Goal: Information Seeking & Learning: Check status

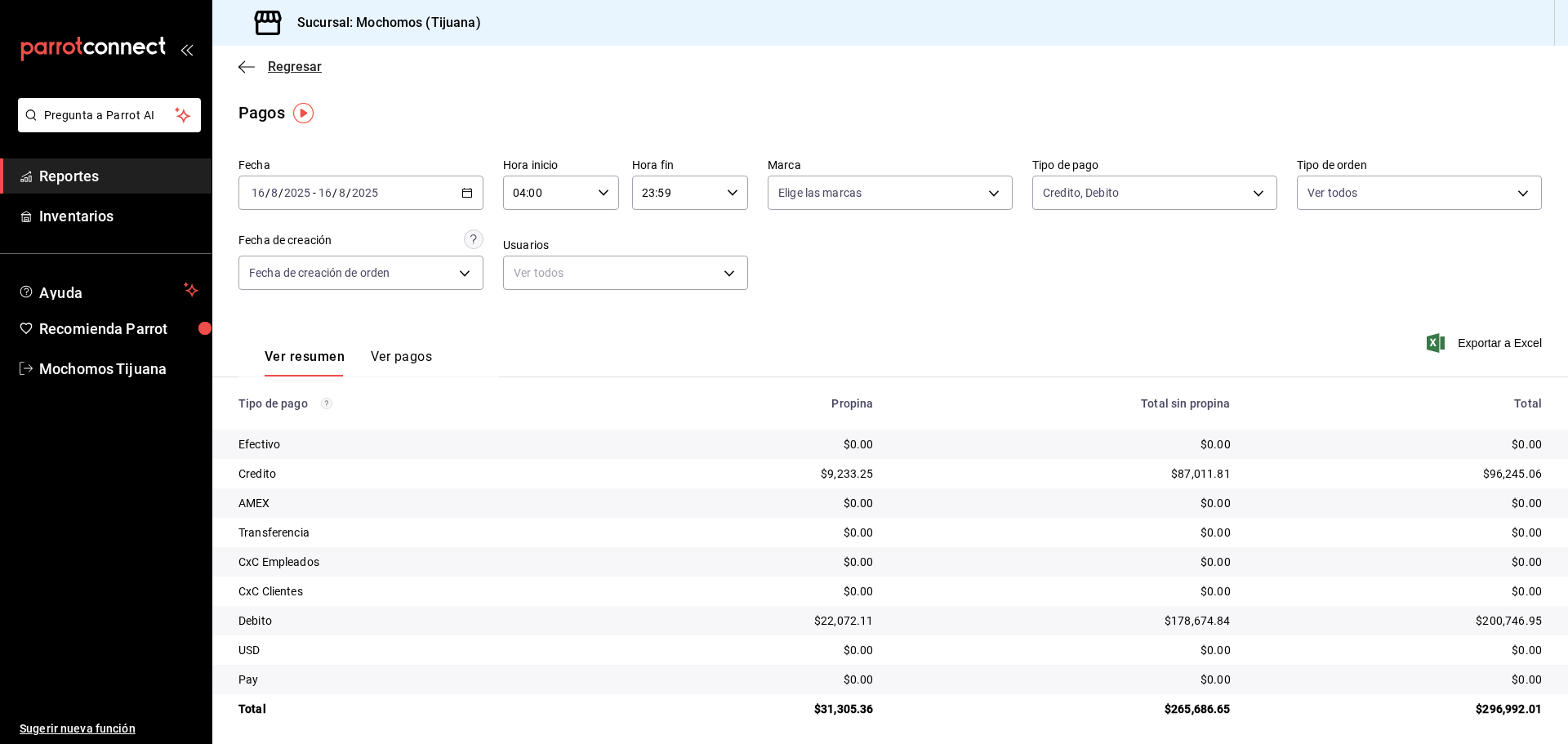
click at [313, 63] on span "Regresar" at bounding box center [294, 67] width 54 height 15
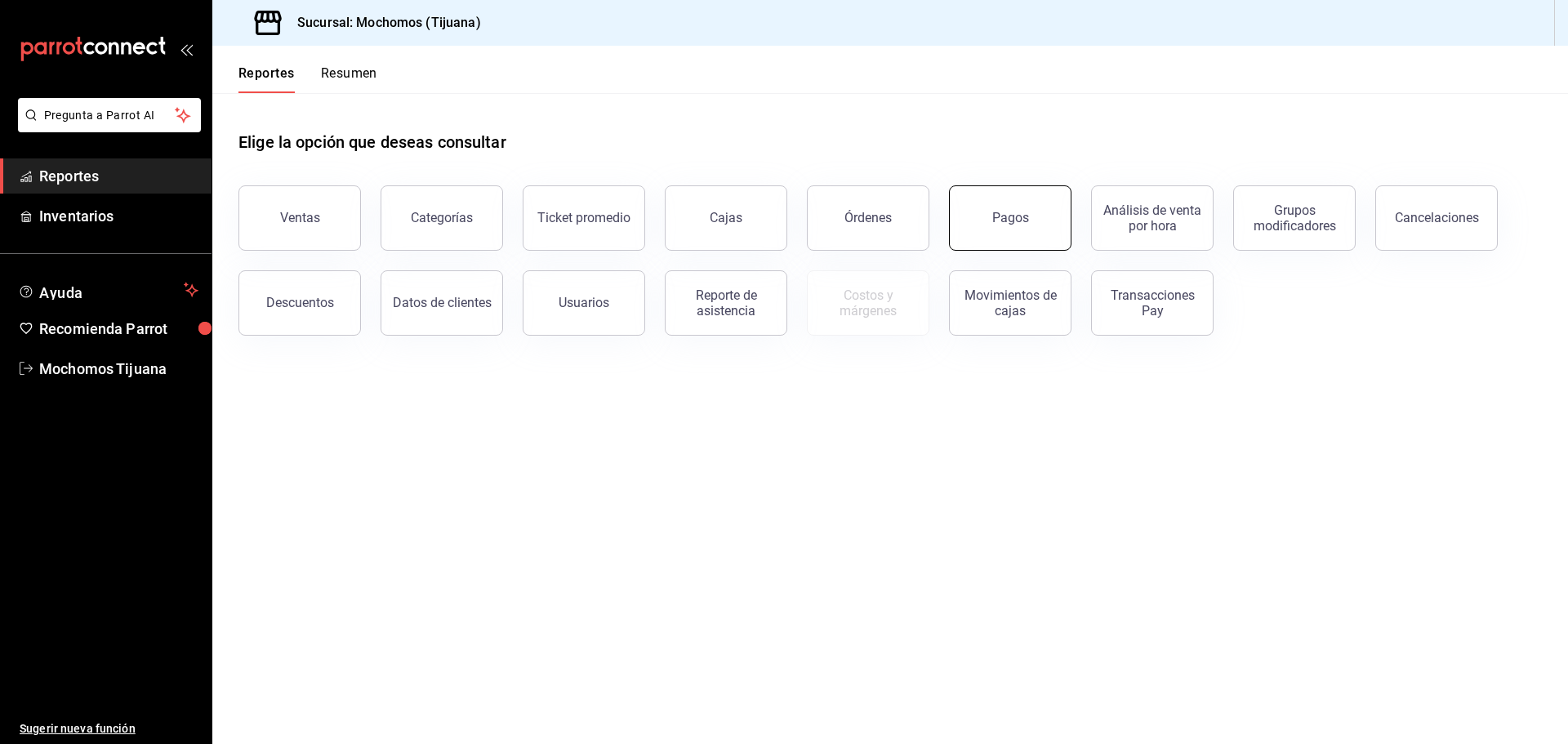
click at [1038, 223] on button "Pagos" at bounding box center [1010, 218] width 123 height 66
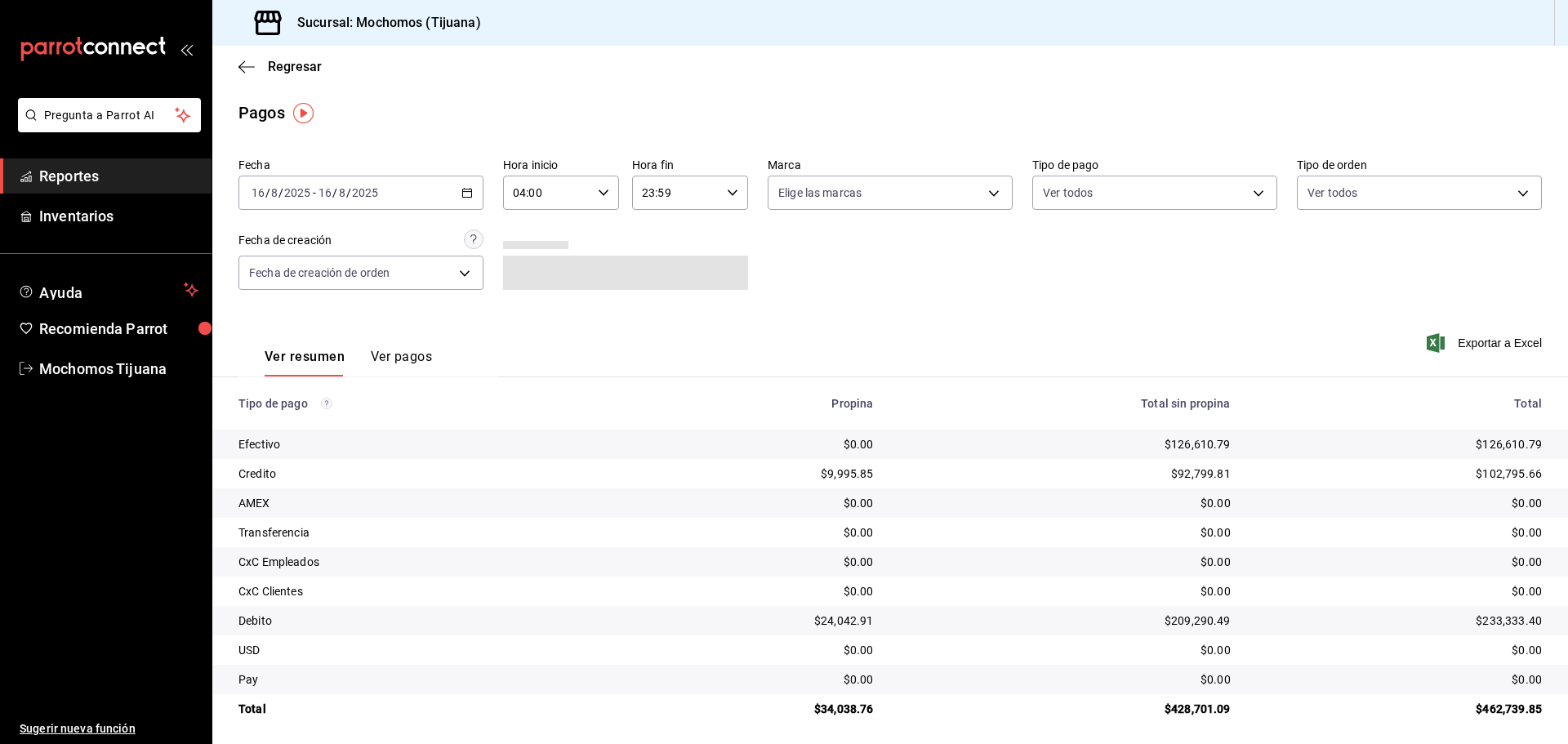
click at [462, 190] on \(Stroke\) "button" at bounding box center [467, 192] width 10 height 9
click at [278, 432] on span "Rango de fechas" at bounding box center [315, 426] width 127 height 17
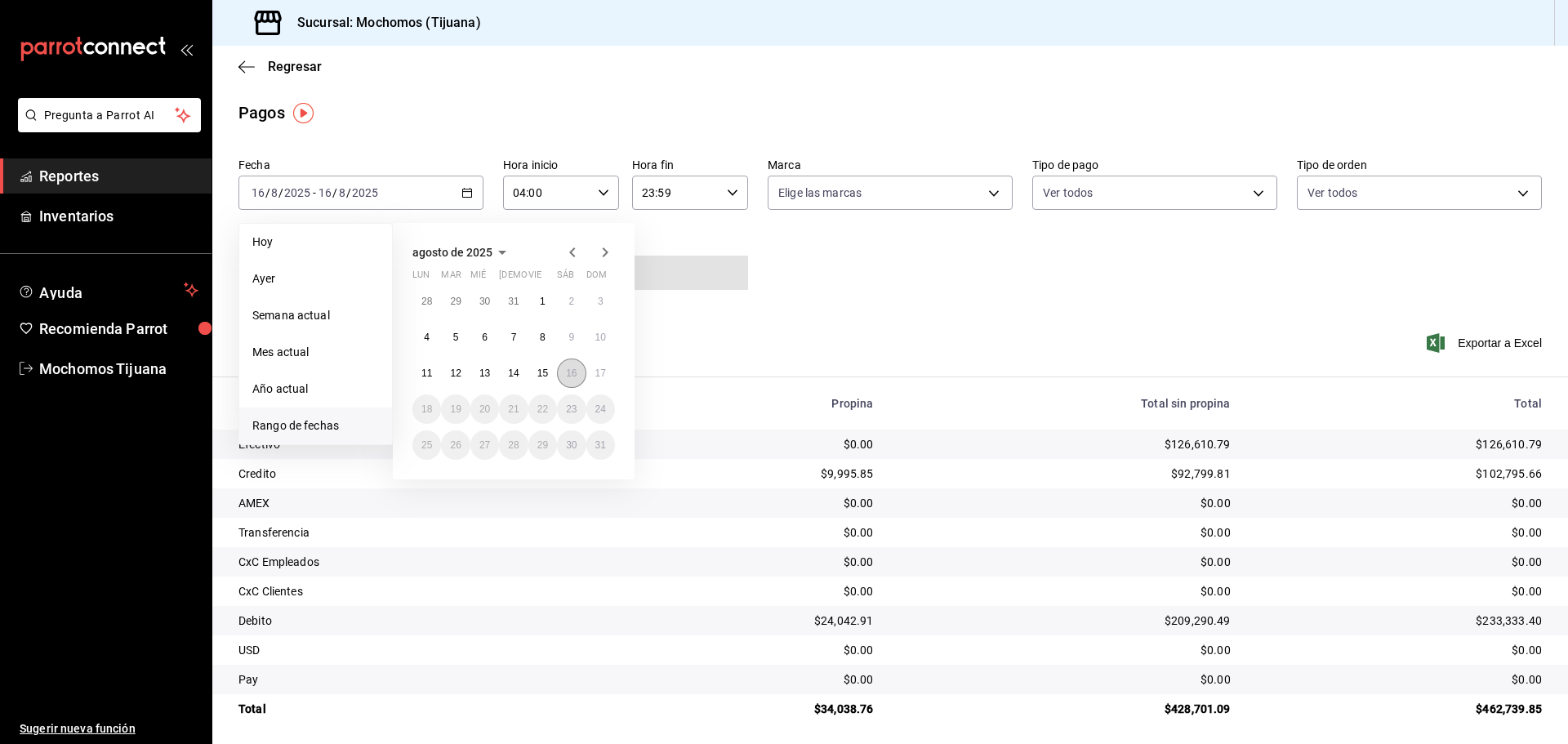
click at [574, 372] on abbr "16" at bounding box center [571, 373] width 10 height 11
click at [593, 371] on button "17" at bounding box center [601, 372] width 29 height 30
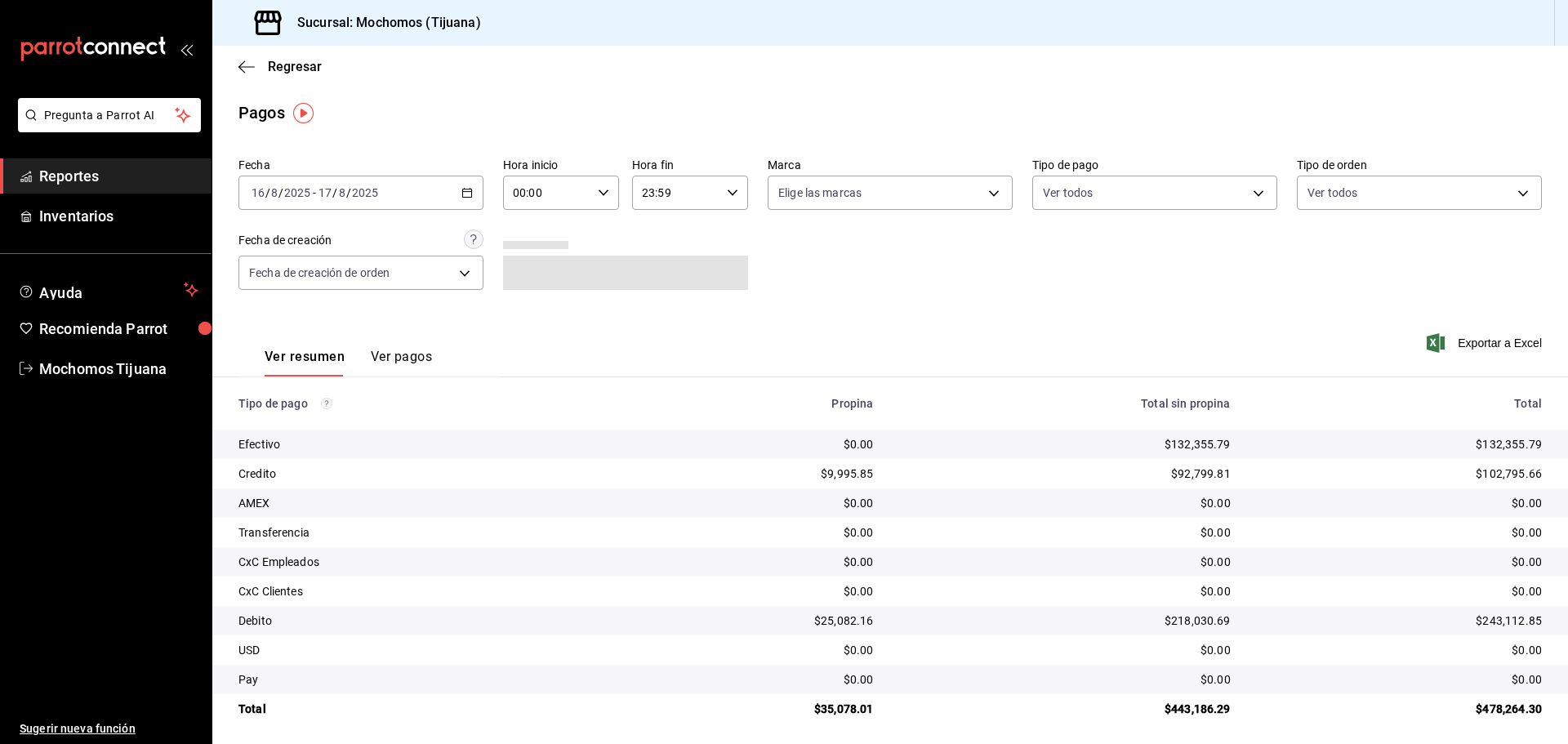
click at [608, 191] on div "00:00 Hora inicio" at bounding box center [561, 192] width 116 height 34
click at [529, 314] on span "04" at bounding box center [529, 310] width 31 height 13
type input "04:00"
click at [727, 198] on div at bounding box center [784, 372] width 1568 height 744
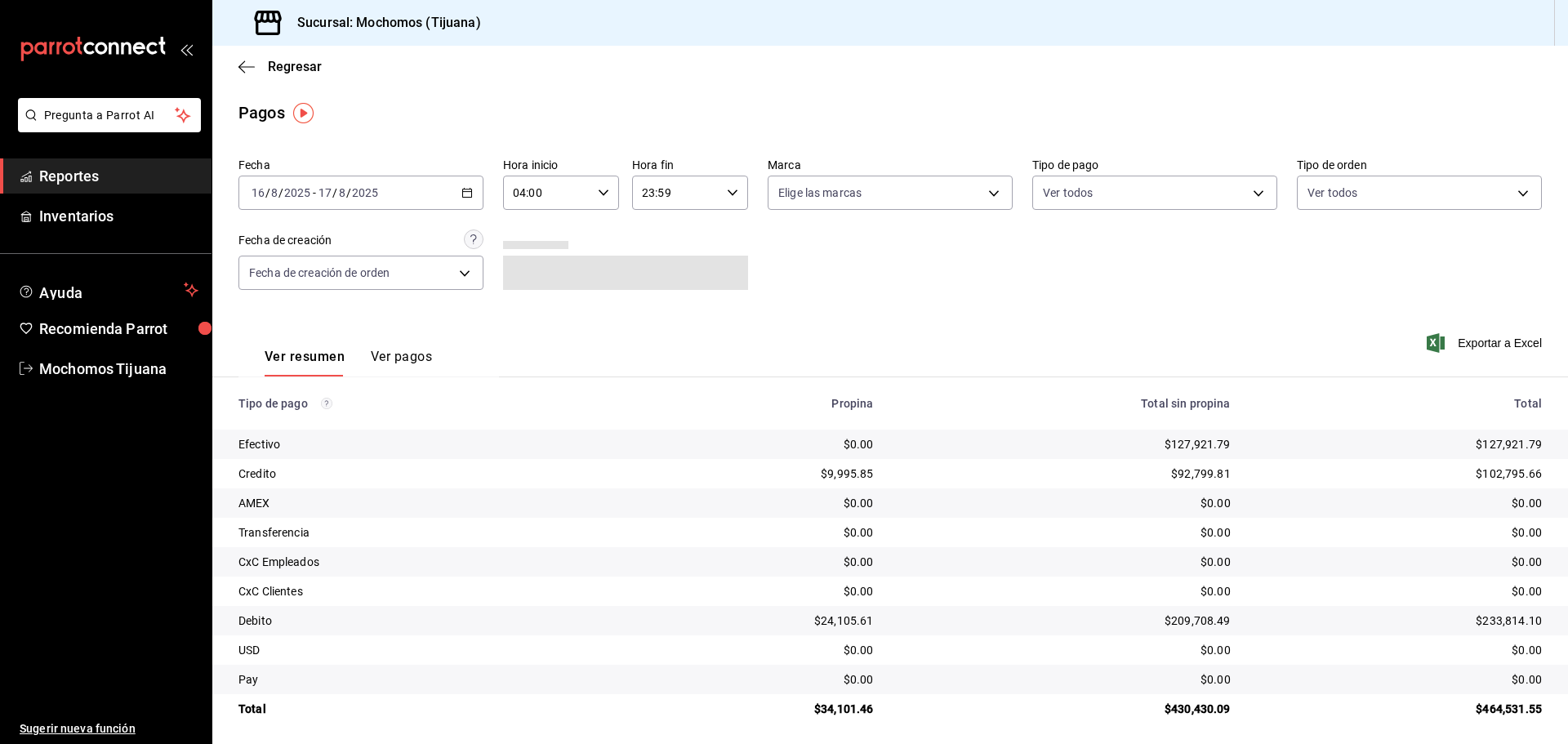
click at [729, 191] on icon "button" at bounding box center [733, 192] width 11 height 11
click at [655, 279] on span "03" at bounding box center [656, 277] width 31 height 13
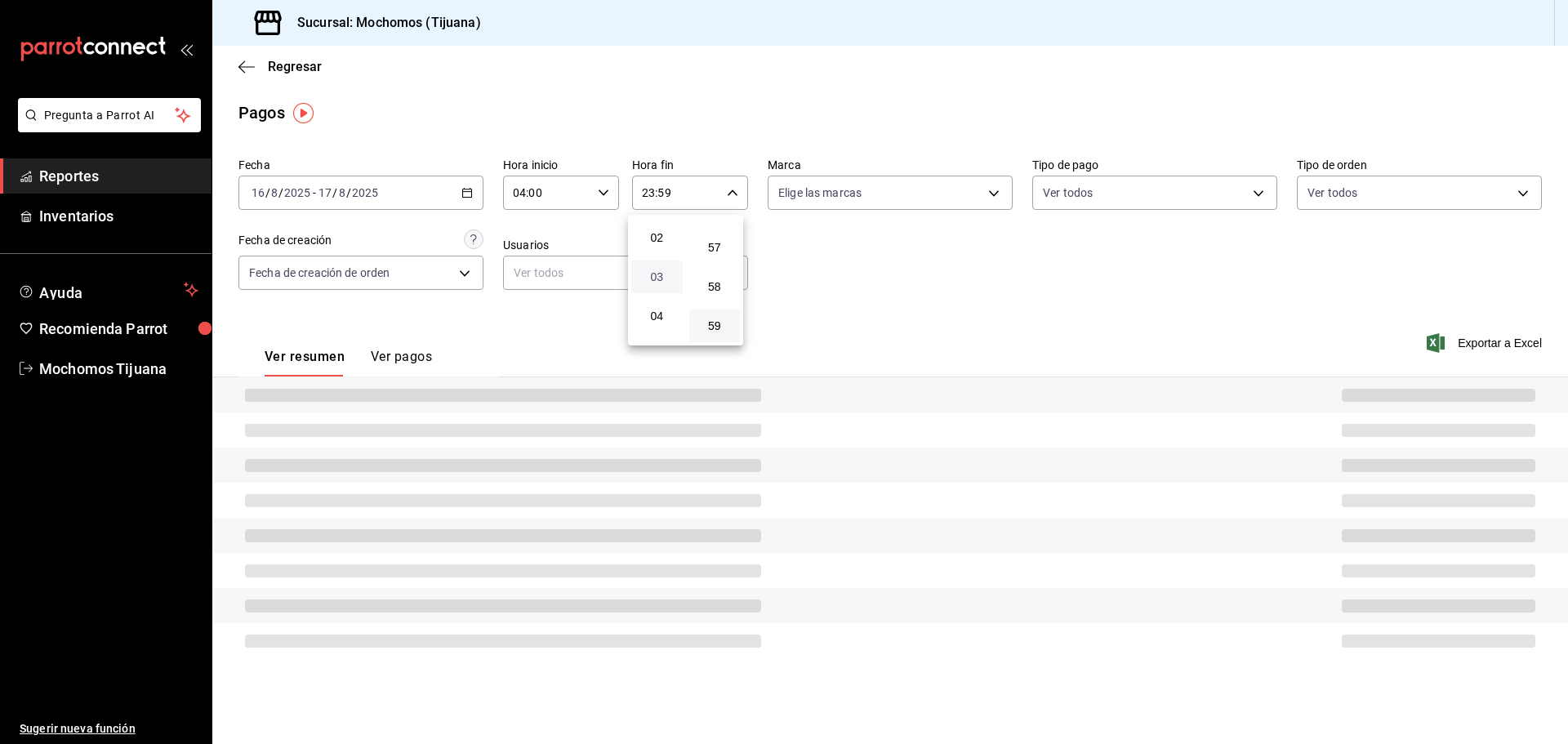
type input "03:59"
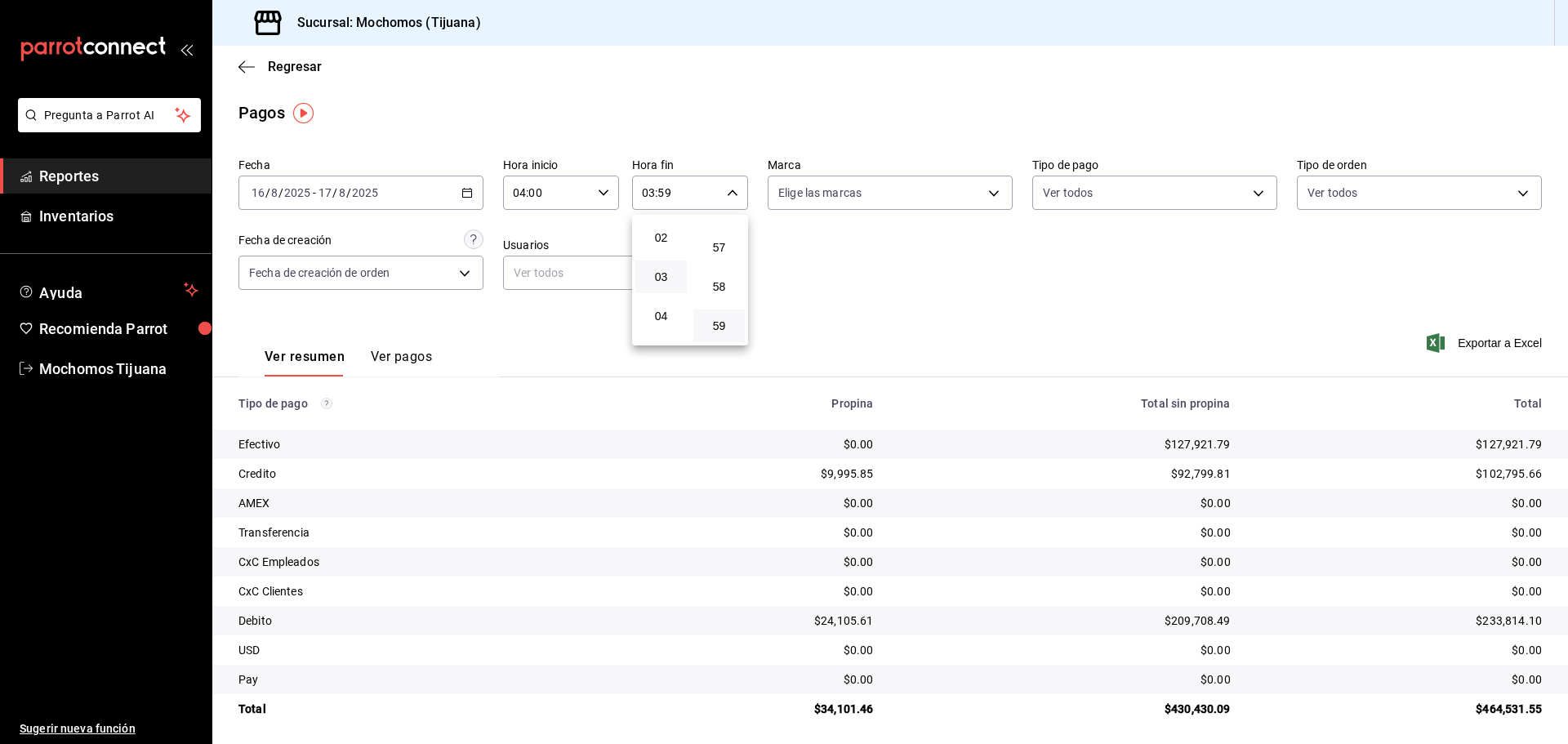
click at [1261, 193] on div at bounding box center [784, 372] width 1568 height 744
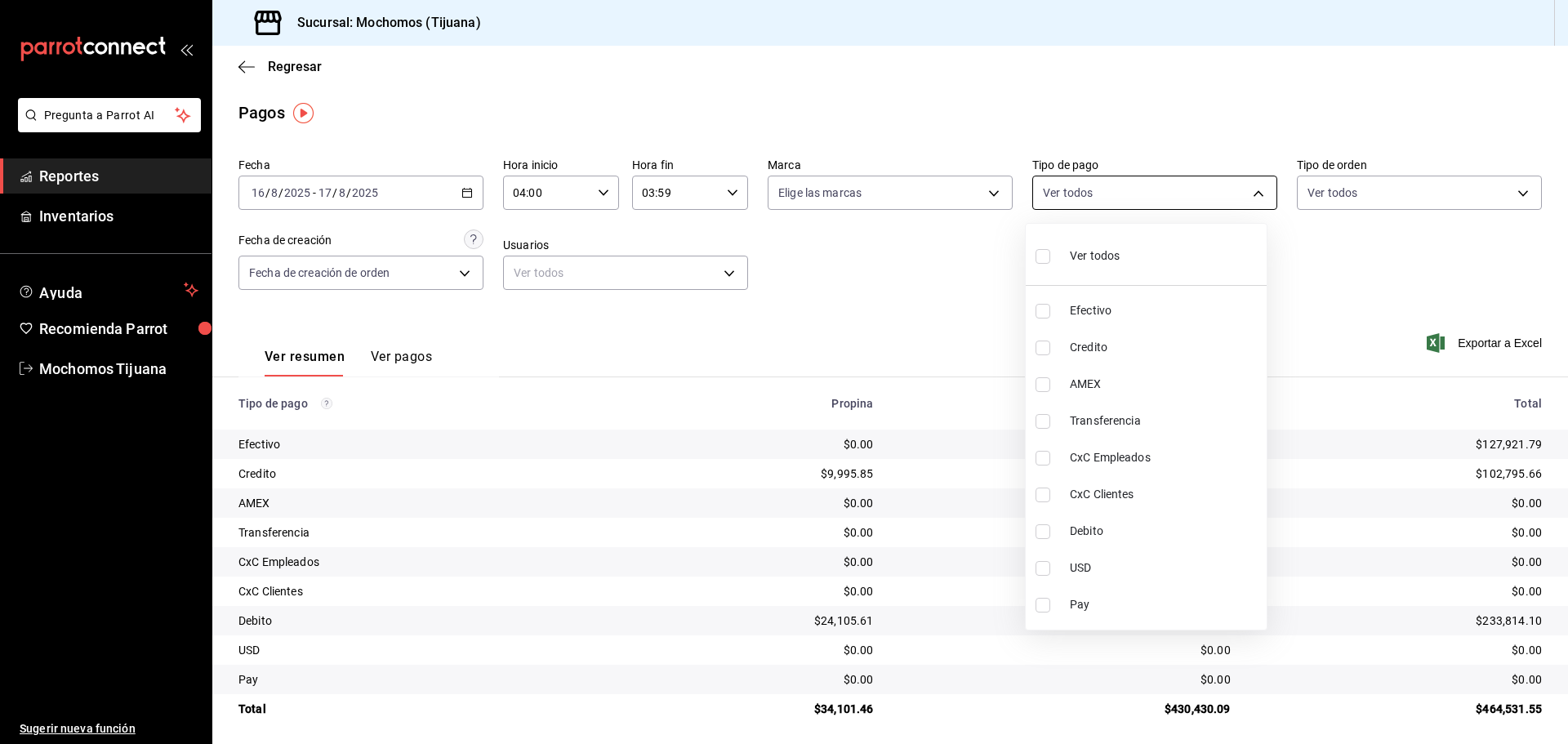
click at [1252, 193] on body "Pregunta a Parrot AI Reportes Inventarios Ayuda Recomienda Parrot Mochomos Tiju…" at bounding box center [784, 372] width 1568 height 744
click at [1045, 338] on li "Credito" at bounding box center [1146, 347] width 241 height 37
type input "a27a072c-b141-4985-9f83-ae60dbe2196b"
checkbox input "true"
click at [1050, 534] on input "checkbox" at bounding box center [1050, 531] width 14 height 14
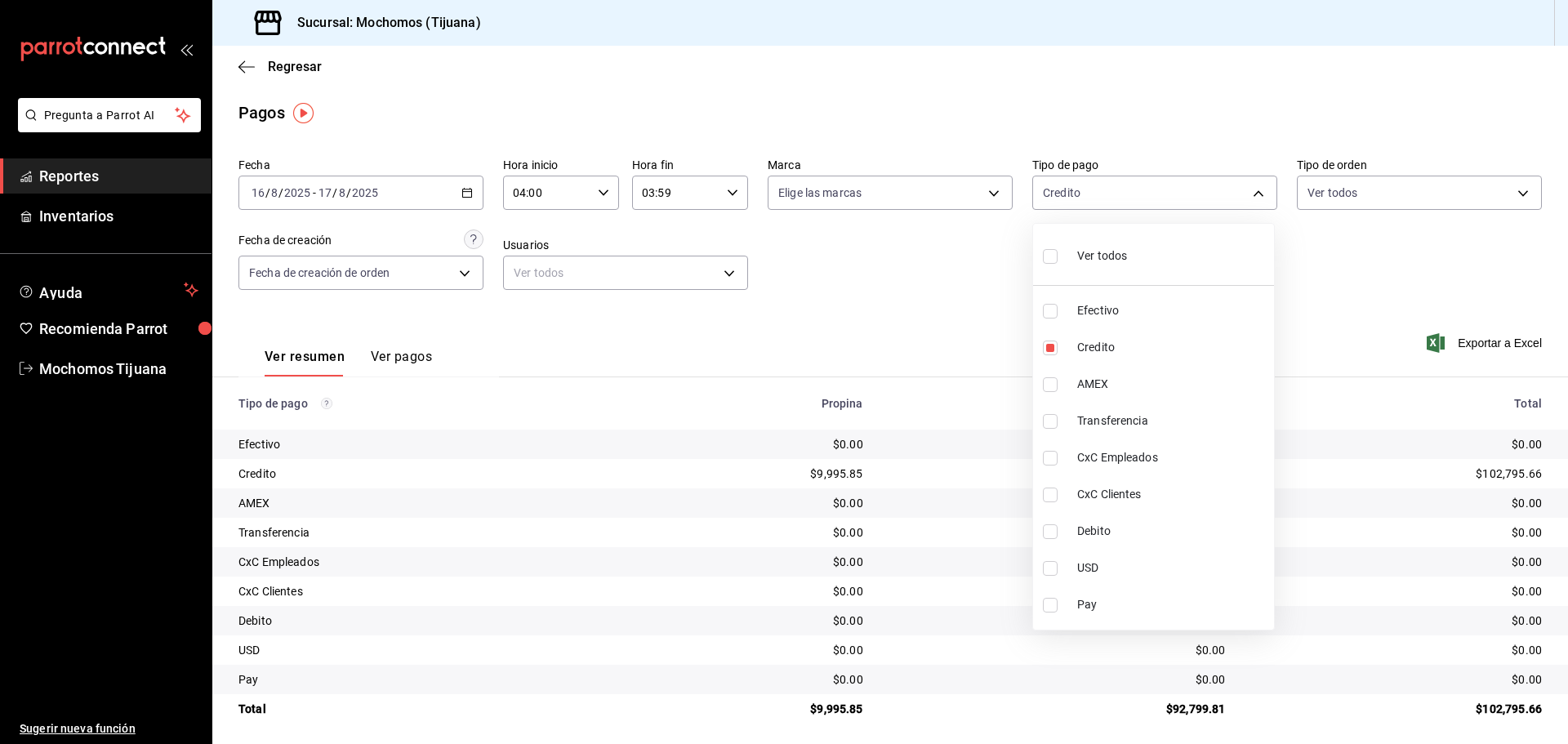
checkbox input "true"
type input "a27a072c-b141-4985-9f83-ae60dbe2196b,b7370aa5-450f-4a05-bab4-2784151f97fb"
click at [289, 68] on div at bounding box center [784, 372] width 1568 height 744
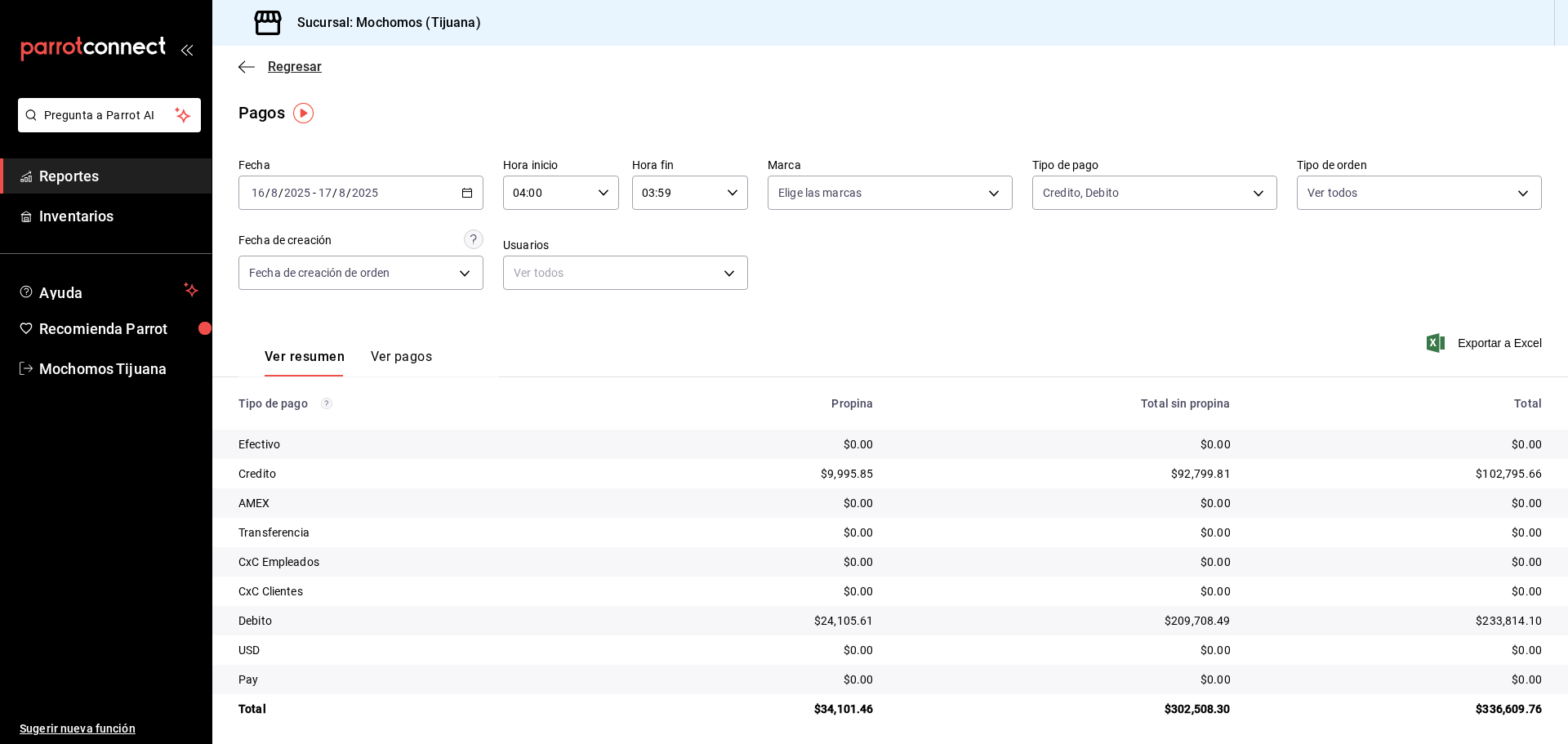
click at [289, 64] on span "Regresar" at bounding box center [294, 67] width 54 height 15
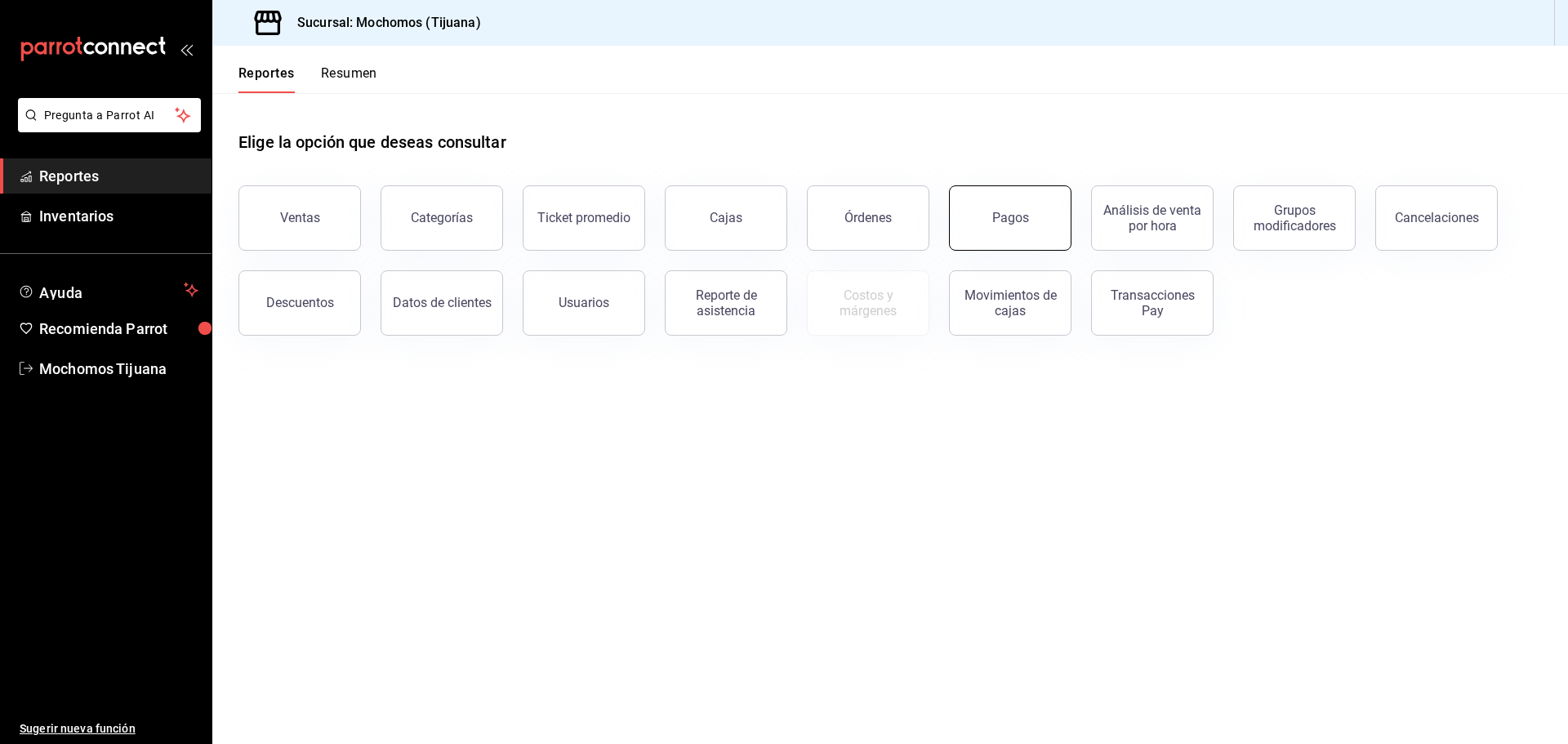
click at [1044, 221] on button "Pagos" at bounding box center [1010, 218] width 123 height 66
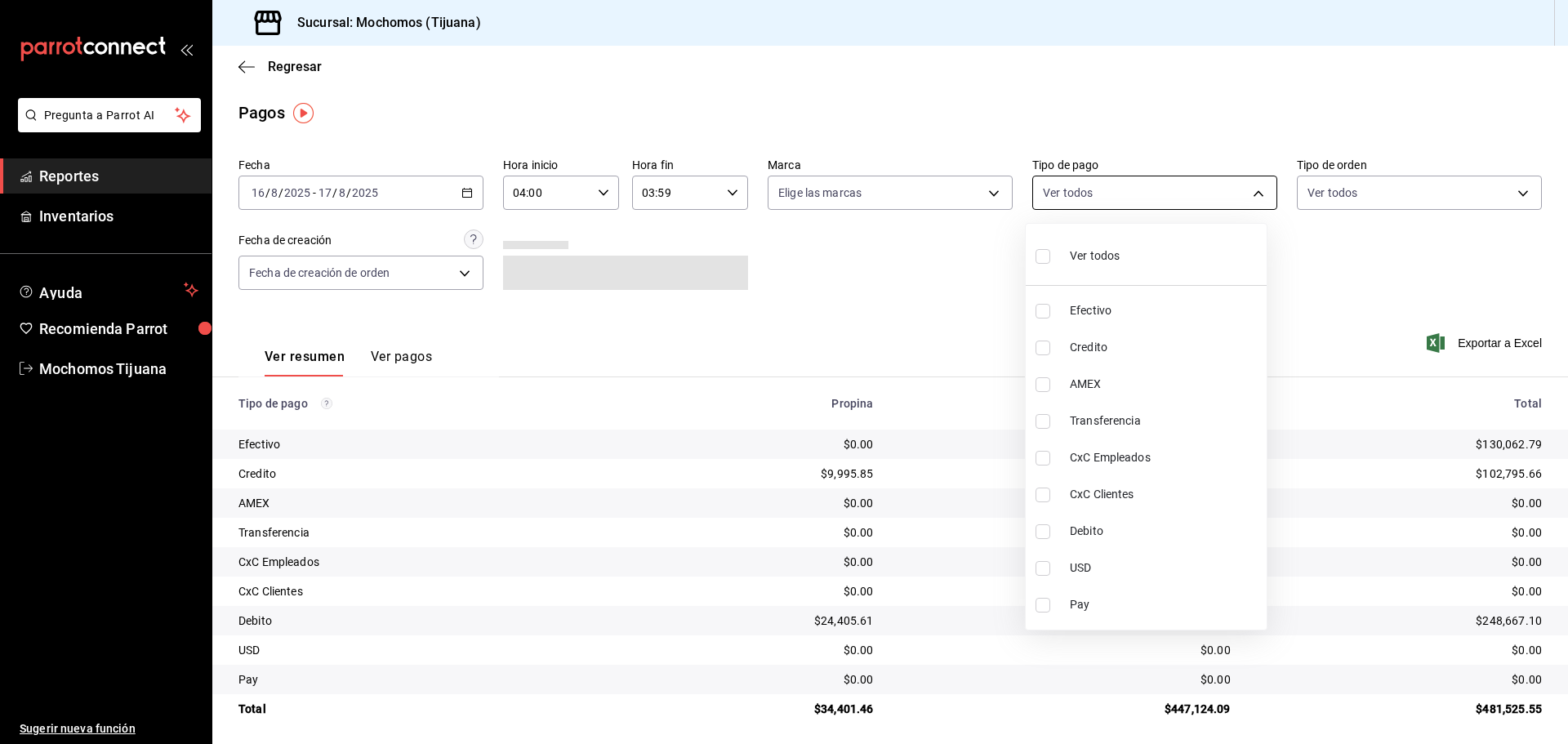
click at [1250, 190] on body "Pregunta a Parrot AI Reportes Inventarios Ayuda Recomienda Parrot Mochomos Tiju…" at bounding box center [784, 372] width 1568 height 744
click at [1045, 345] on input "checkbox" at bounding box center [1042, 347] width 14 height 14
checkbox input "true"
type input "a27a072c-b141-4985-9f83-ae60dbe2196b"
click at [1050, 533] on input "checkbox" at bounding box center [1050, 531] width 14 height 14
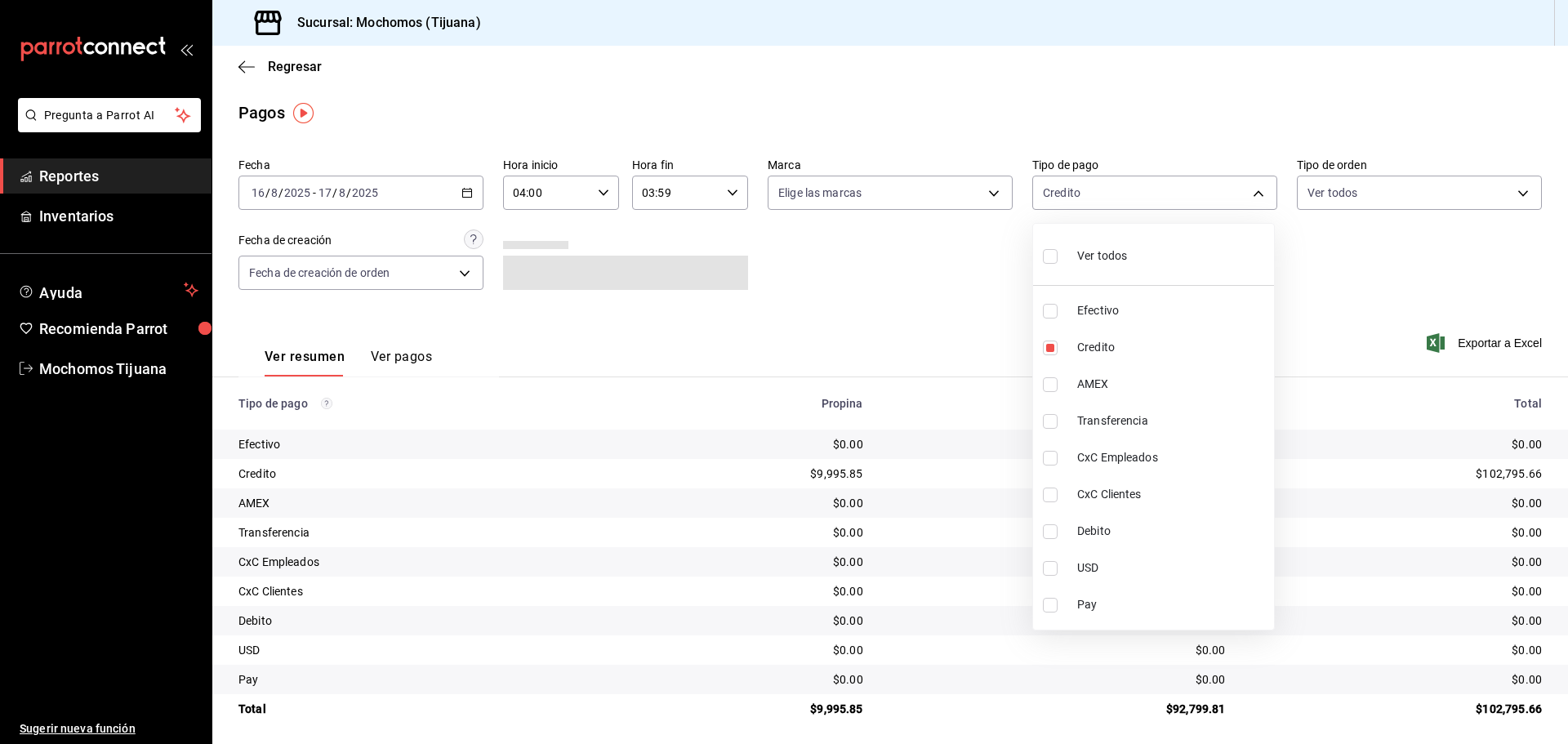
checkbox input "true"
type input "a27a072c-b141-4985-9f83-ae60dbe2196b,b7370aa5-450f-4a05-bab4-2784151f97fb"
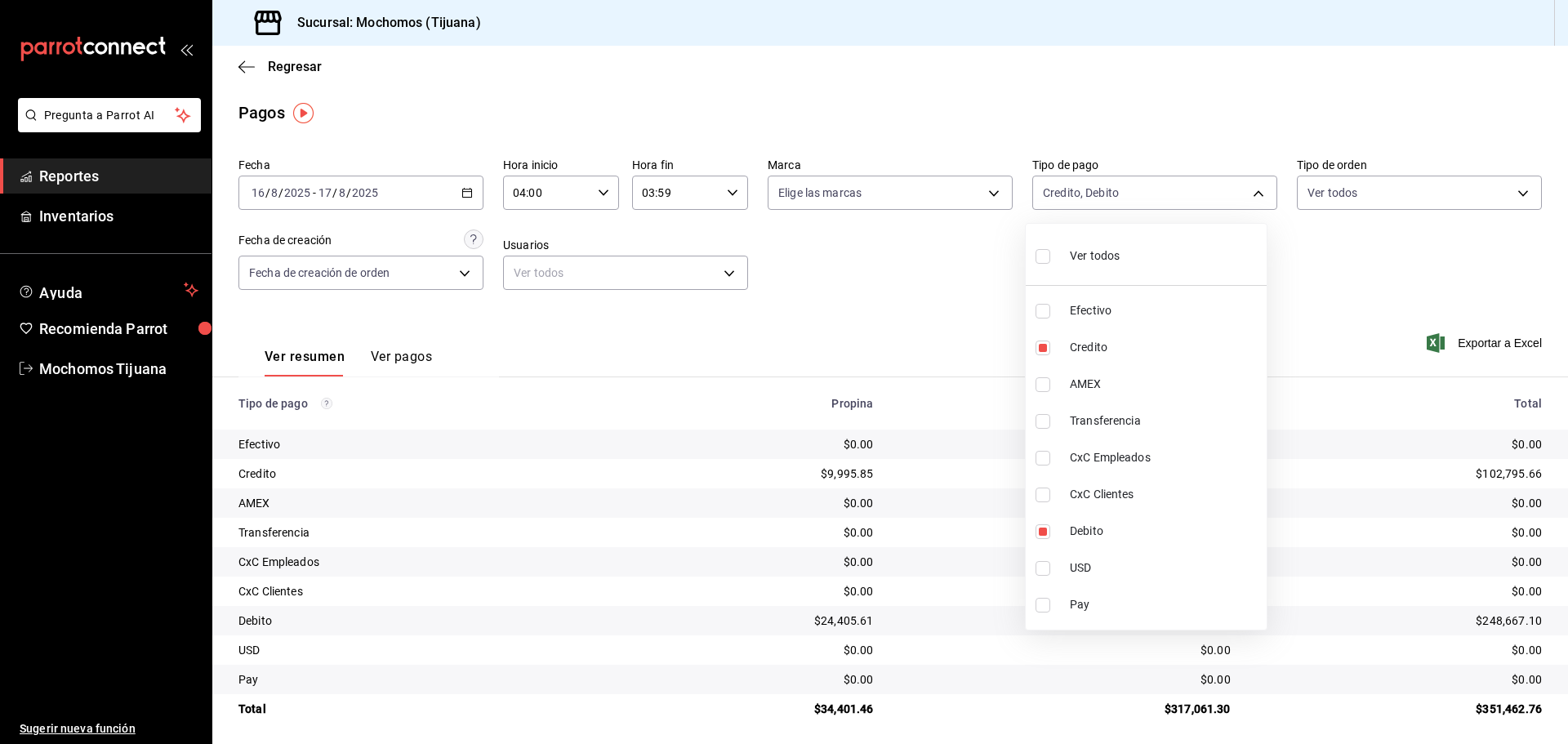
click at [1048, 254] on input "checkbox" at bounding box center [1042, 255] width 14 height 14
checkbox input "true"
type input "e823c082-5bf3-4e6e-b961-f7623faa40a9,a27a072c-b141-4985-9f83-ae60dbe2196b,28e67…"
checkbox input "true"
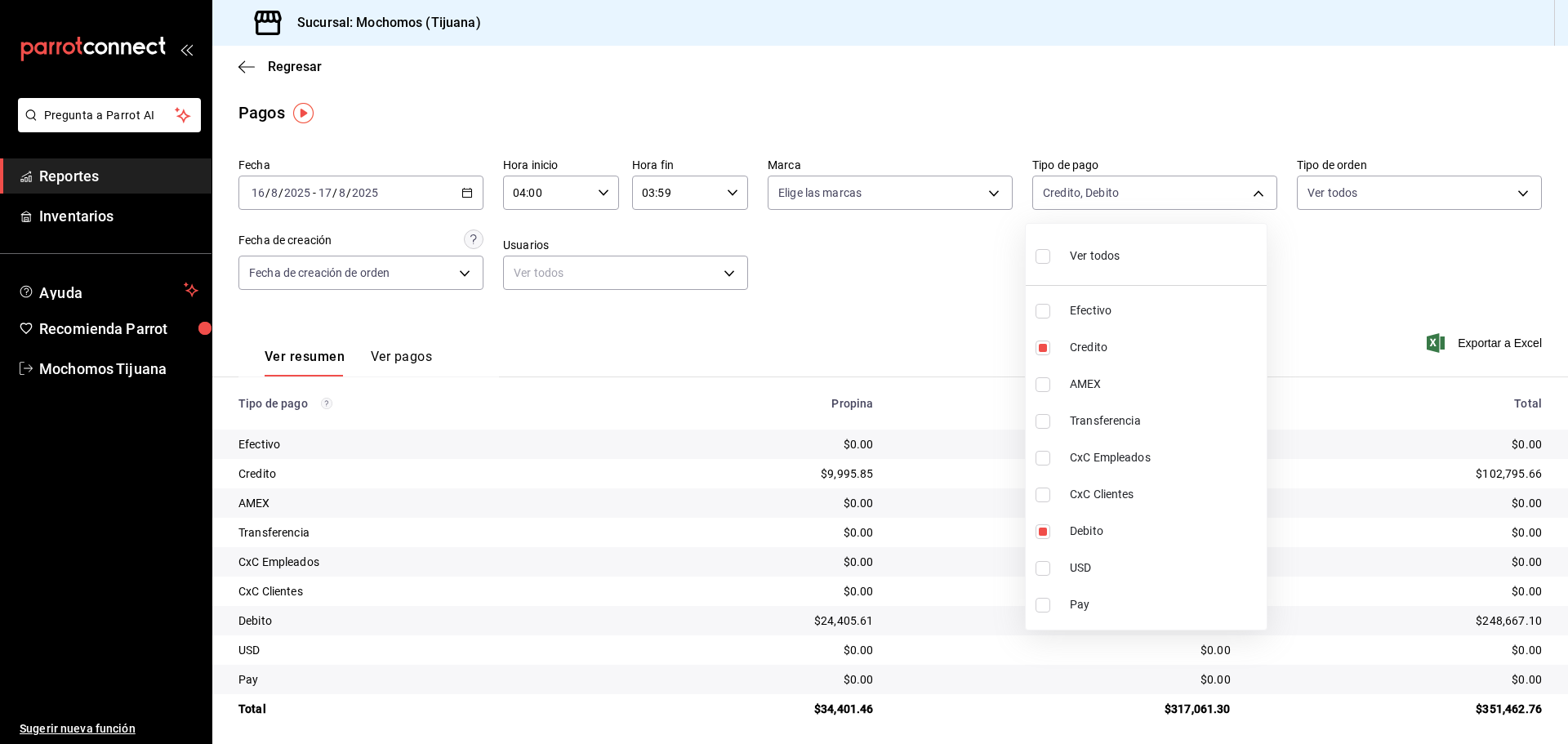
checkbox input "true"
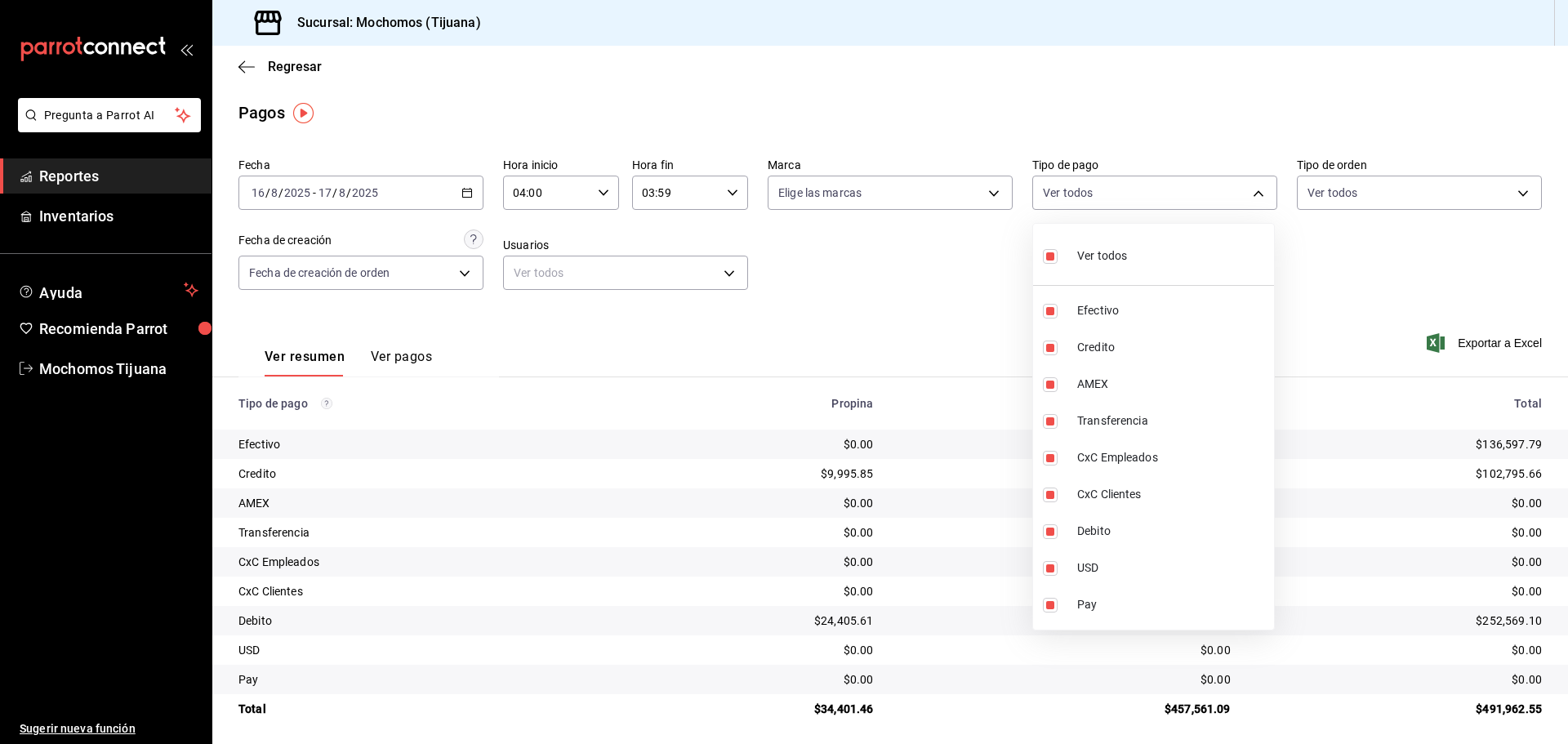
click at [868, 301] on div at bounding box center [784, 372] width 1568 height 744
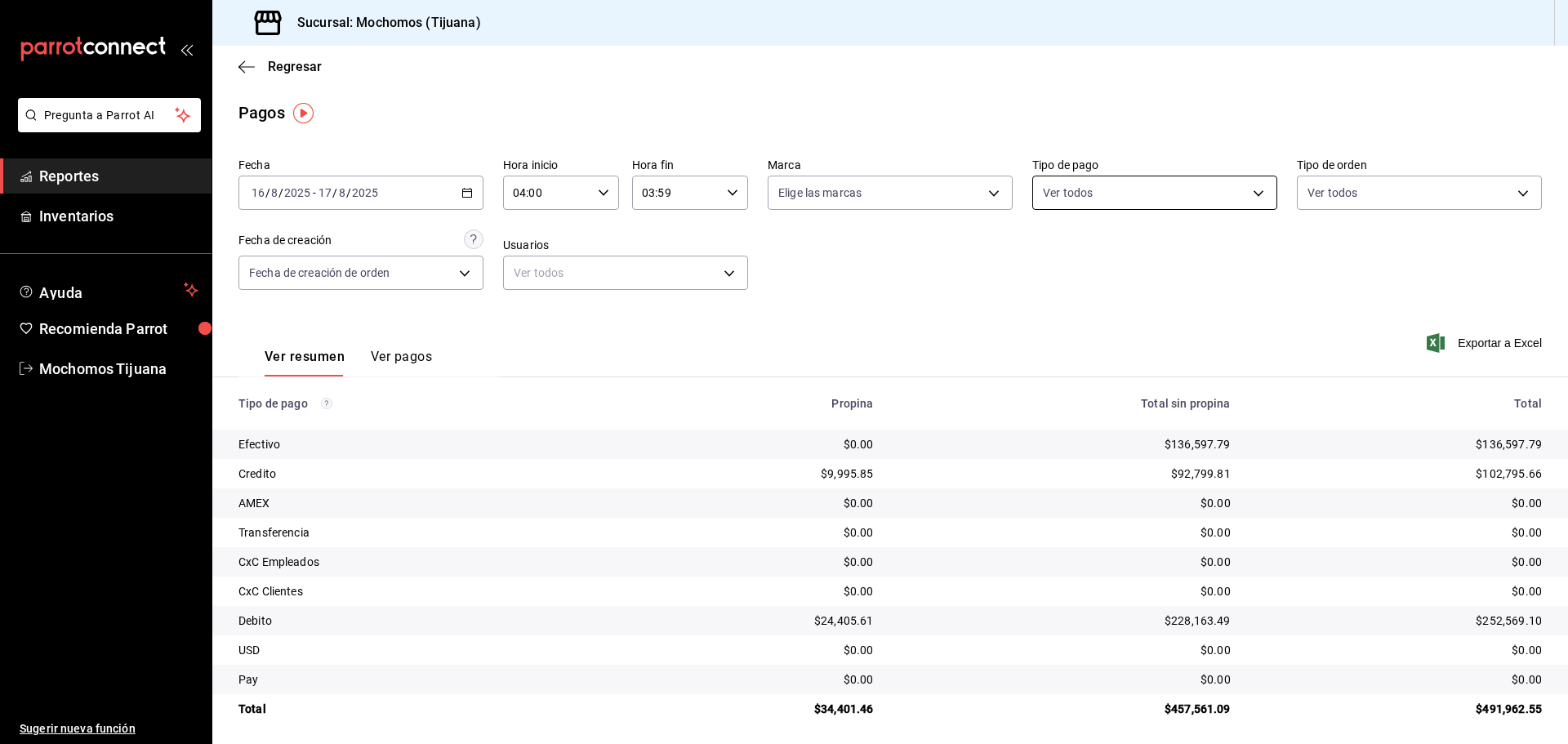
click at [1245, 186] on body "Pregunta a Parrot AI Reportes Inventarios Ayuda Recomienda Parrot Mochomos Tiju…" at bounding box center [784, 372] width 1568 height 744
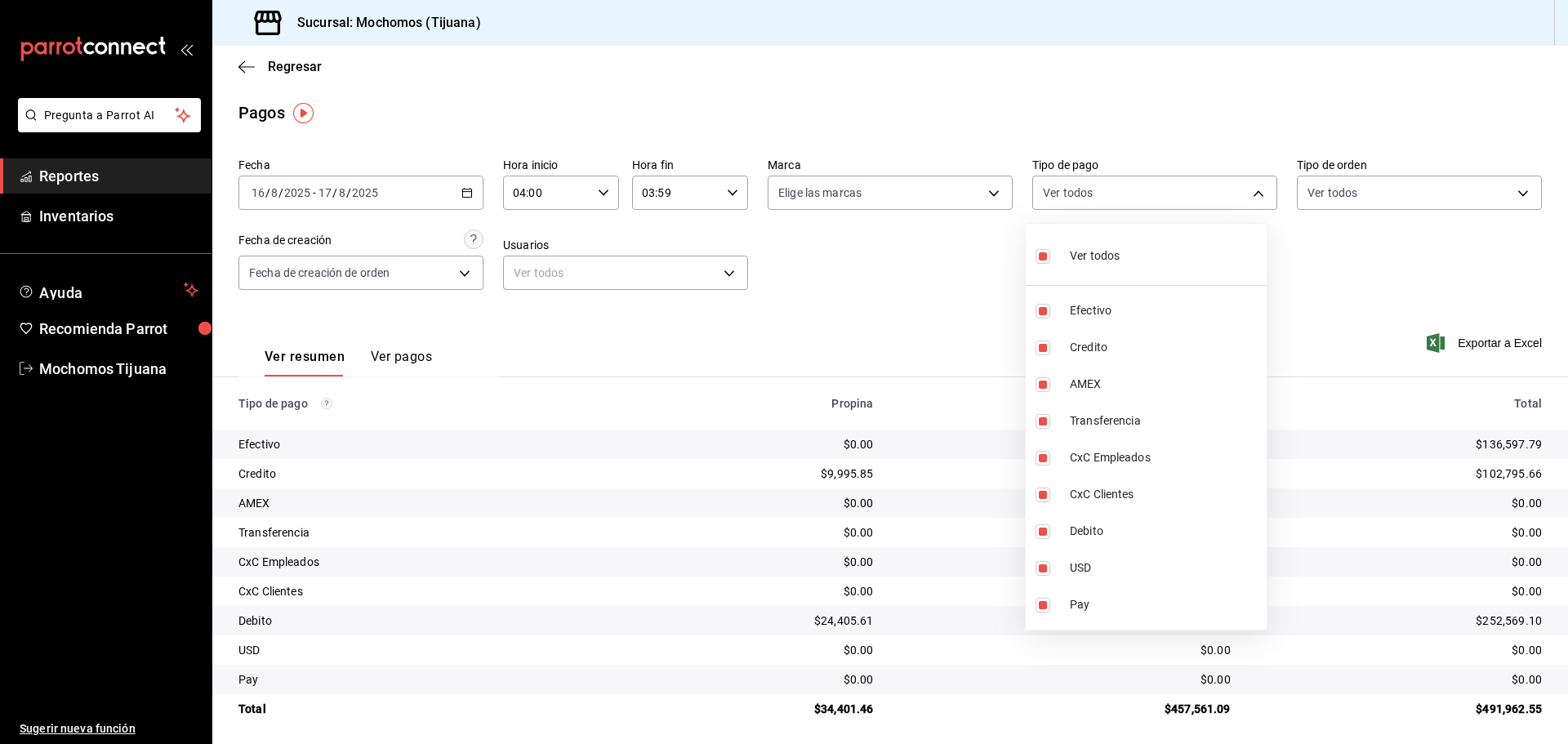
click at [1047, 259] on input "checkbox" at bounding box center [1042, 255] width 14 height 14
checkbox input "false"
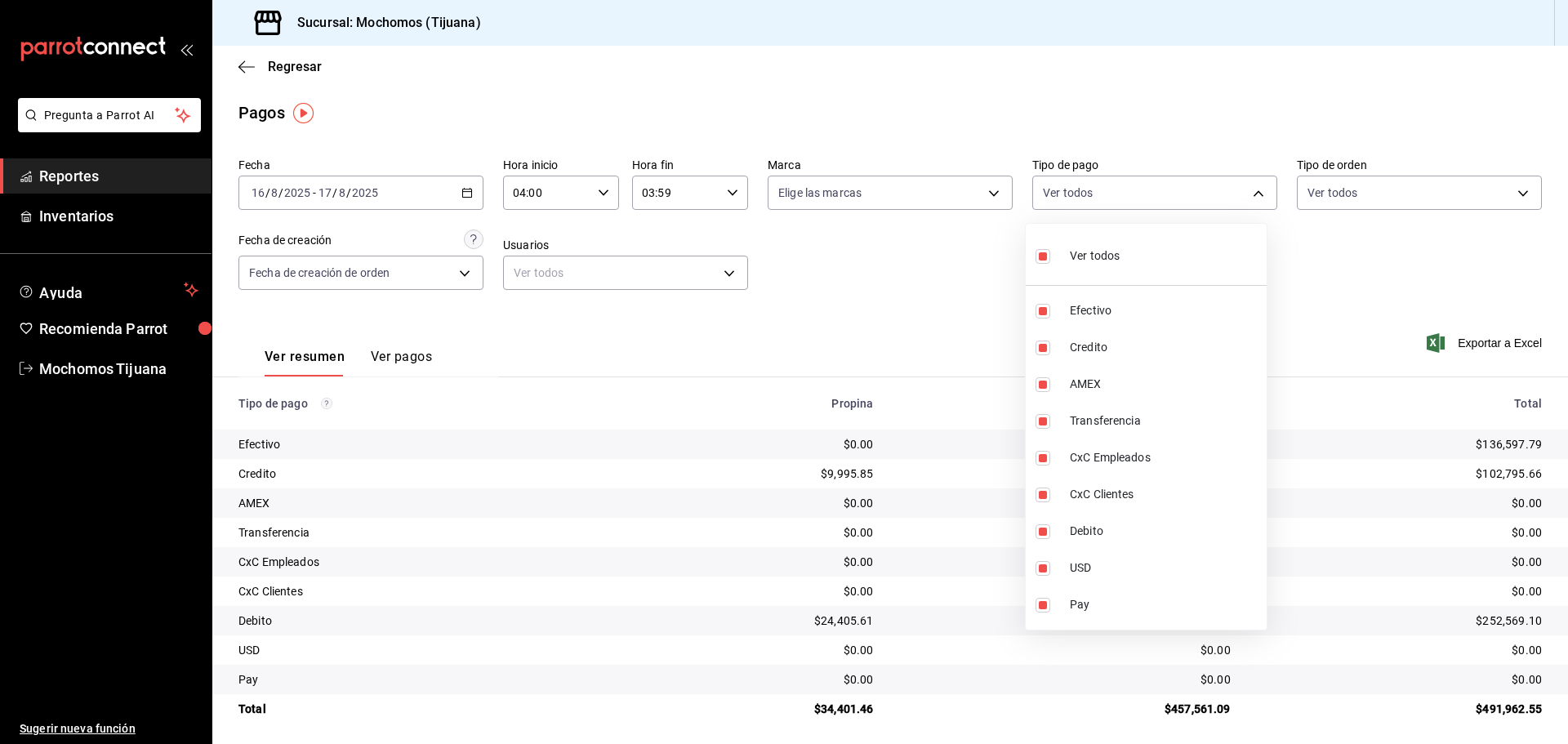
checkbox input "false"
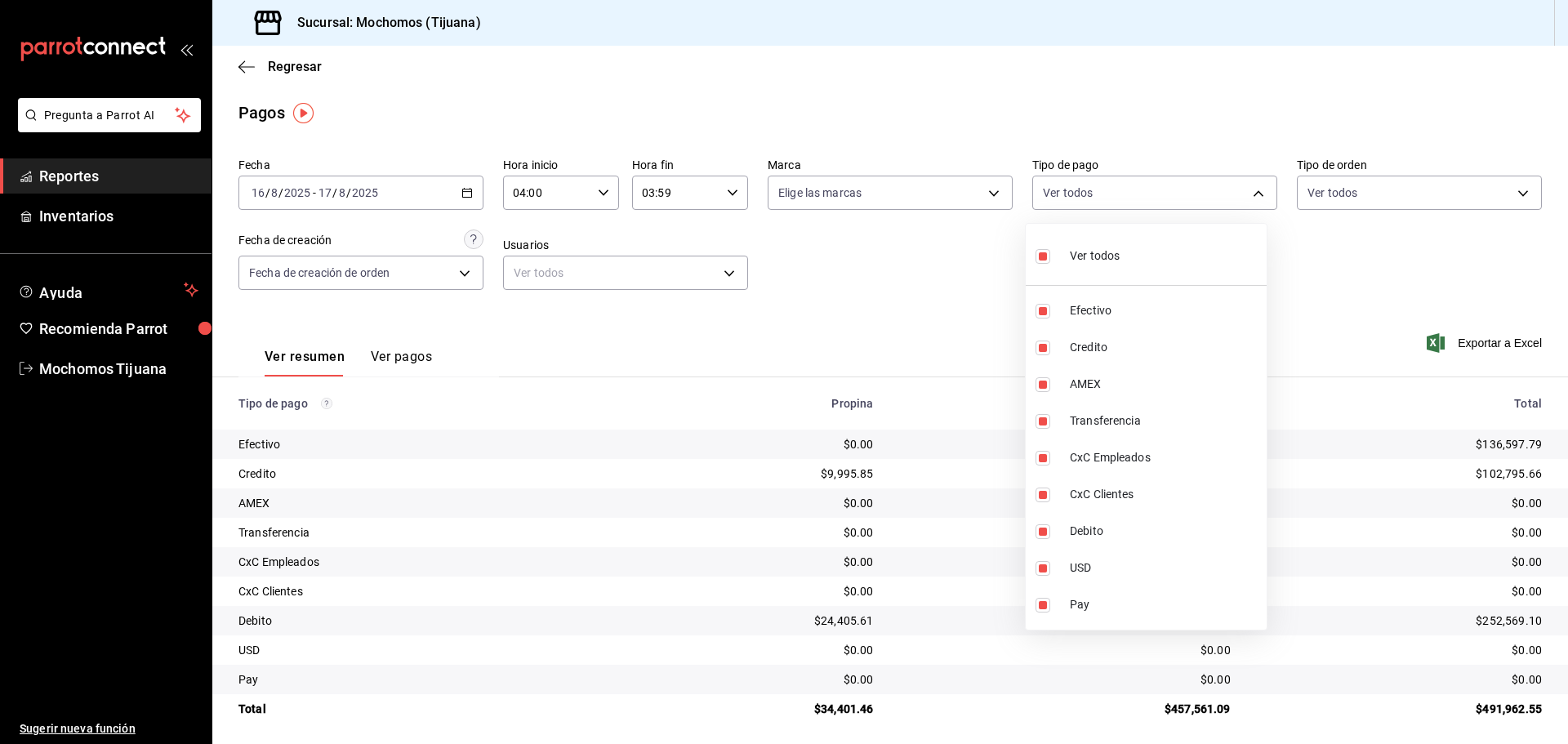
checkbox input "false"
click at [1046, 346] on input "checkbox" at bounding box center [1050, 347] width 14 height 14
checkbox input "true"
type input "a27a072c-b141-4985-9f83-ae60dbe2196b"
click at [1052, 529] on input "checkbox" at bounding box center [1050, 531] width 14 height 14
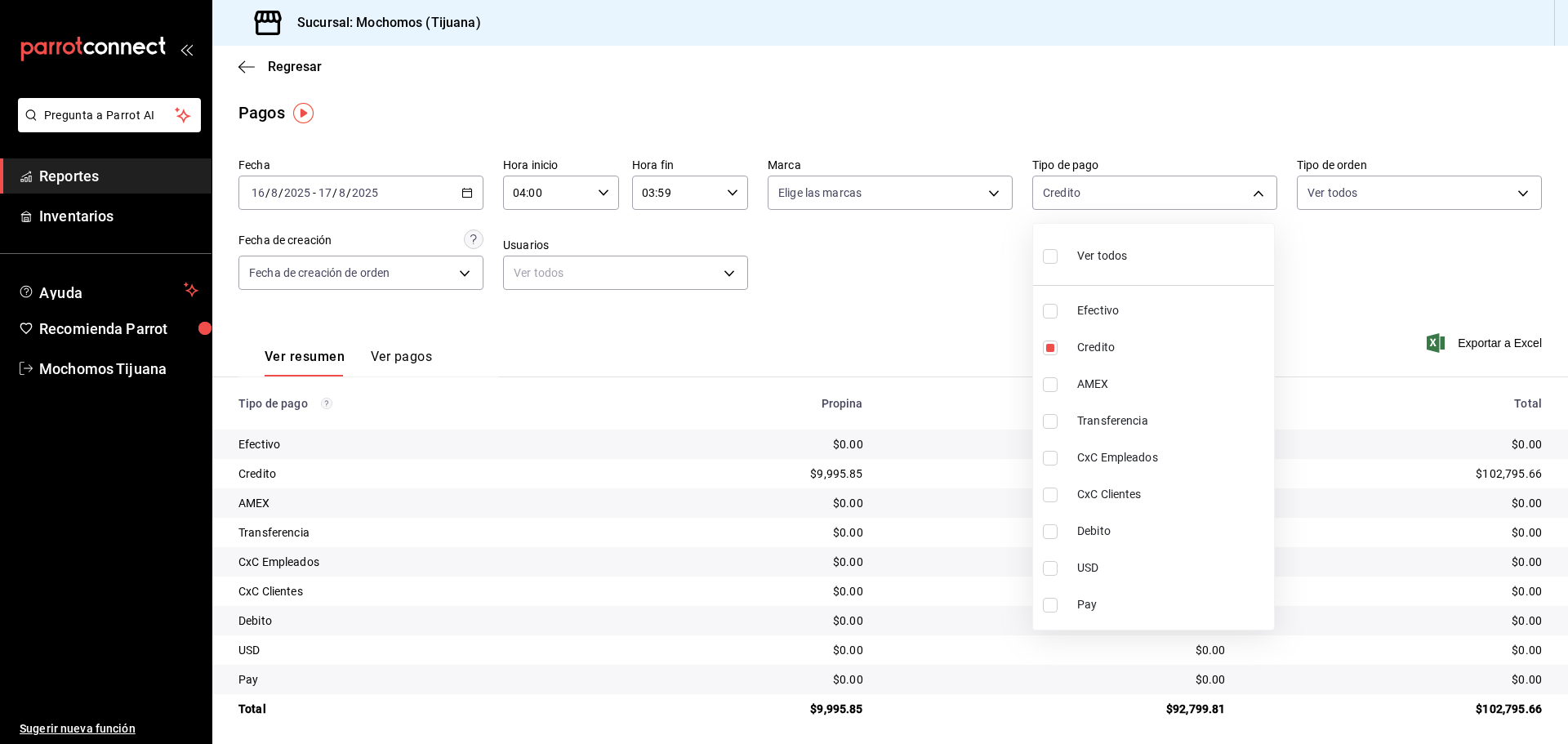
checkbox input "true"
type input "a27a072c-b141-4985-9f83-ae60dbe2196b,b7370aa5-450f-4a05-bab4-2784151f97fb"
click at [300, 70] on div at bounding box center [784, 372] width 1568 height 744
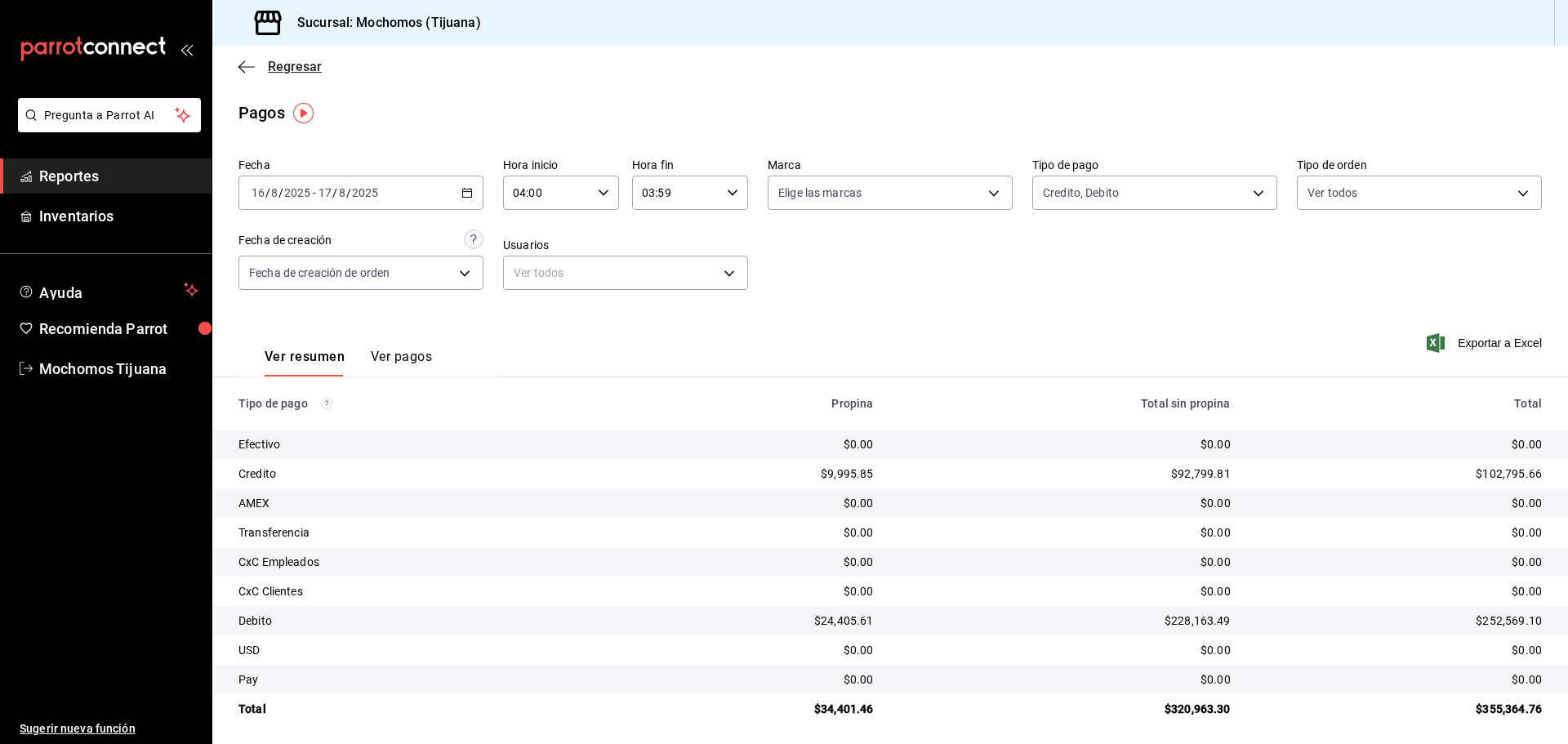
click at [298, 66] on span "Regresar" at bounding box center [294, 67] width 54 height 15
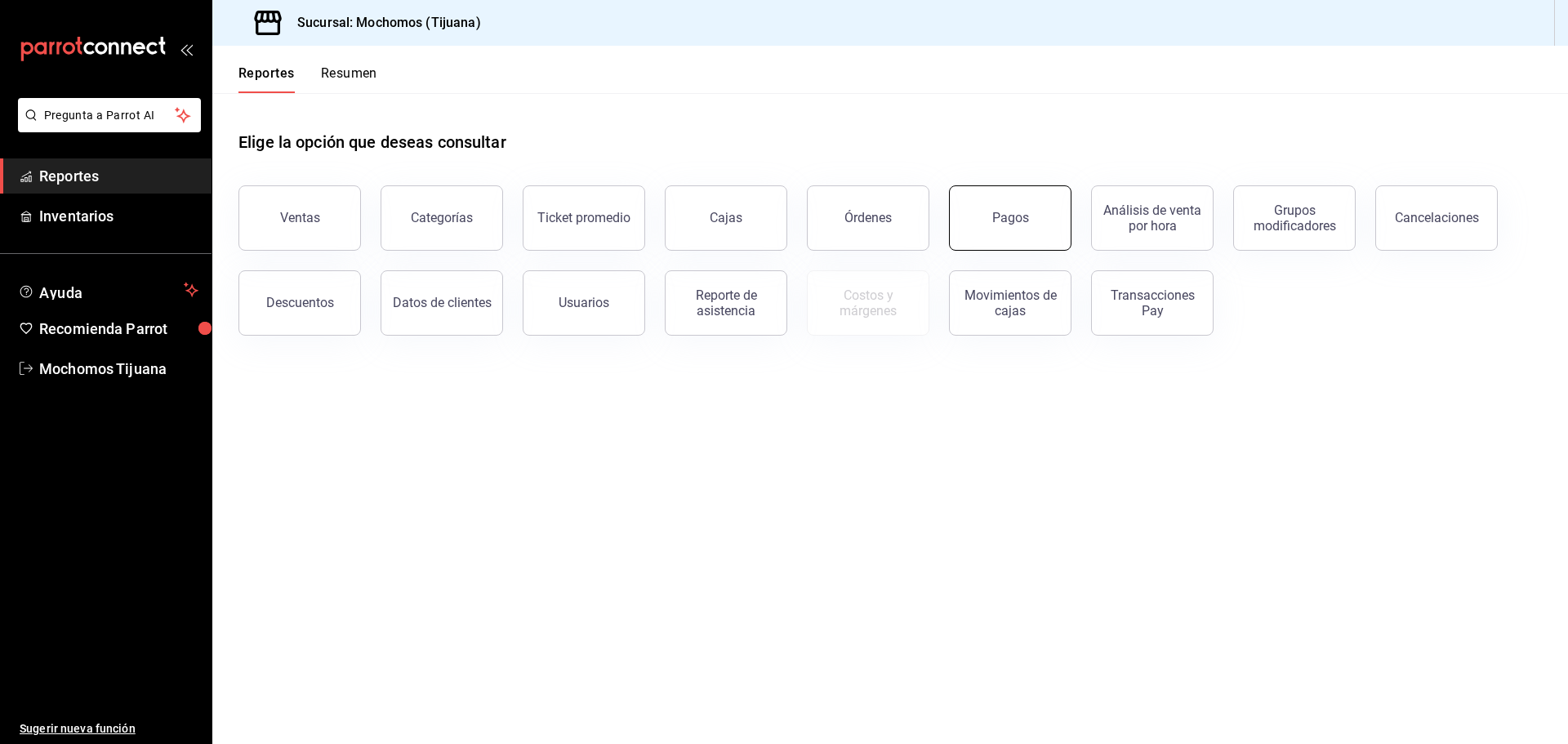
click at [1007, 221] on div "Pagos" at bounding box center [1011, 217] width 37 height 15
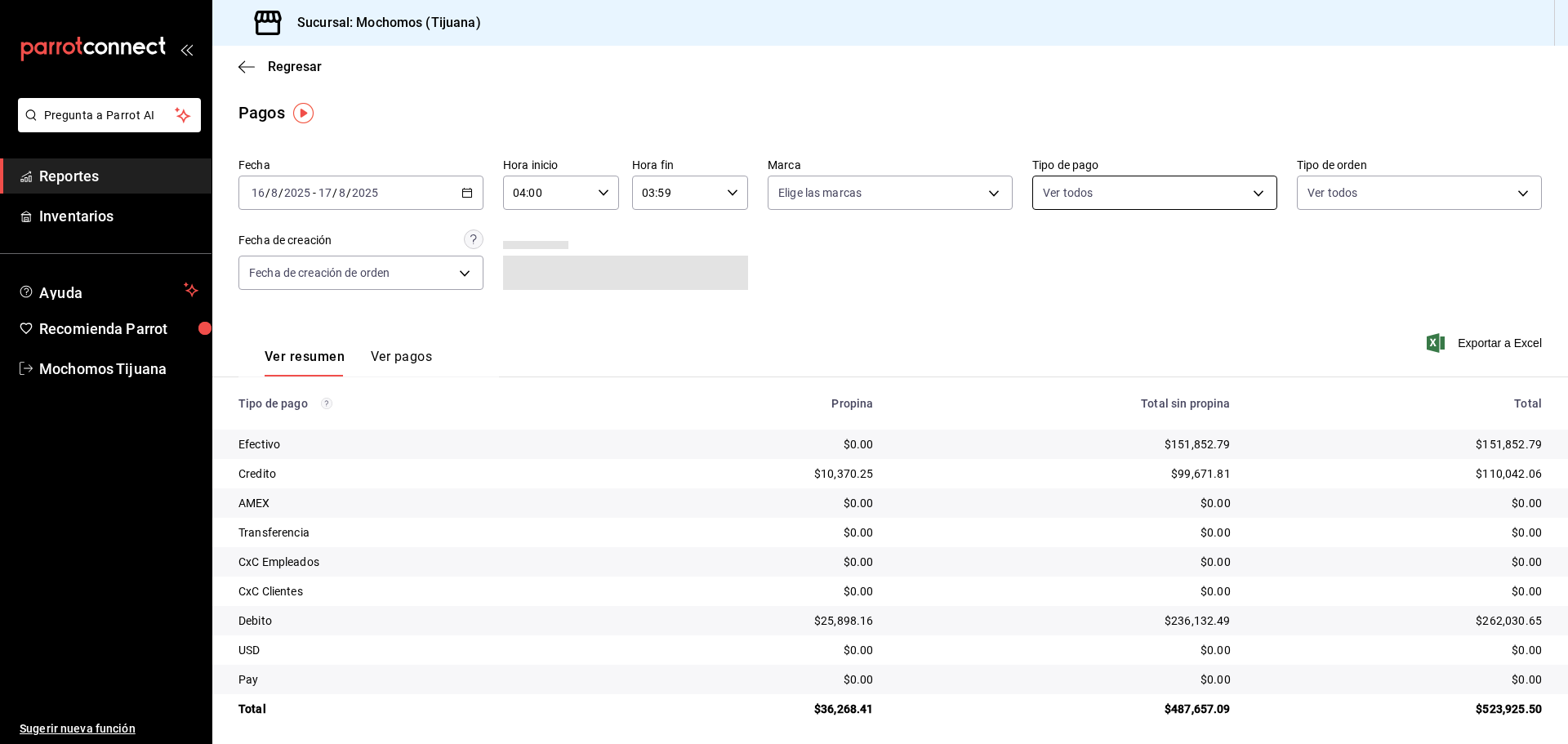
click at [1104, 191] on body "Pregunta a Parrot AI Reportes Inventarios Ayuda Recomienda Parrot Mochomos Tiju…" at bounding box center [784, 372] width 1568 height 744
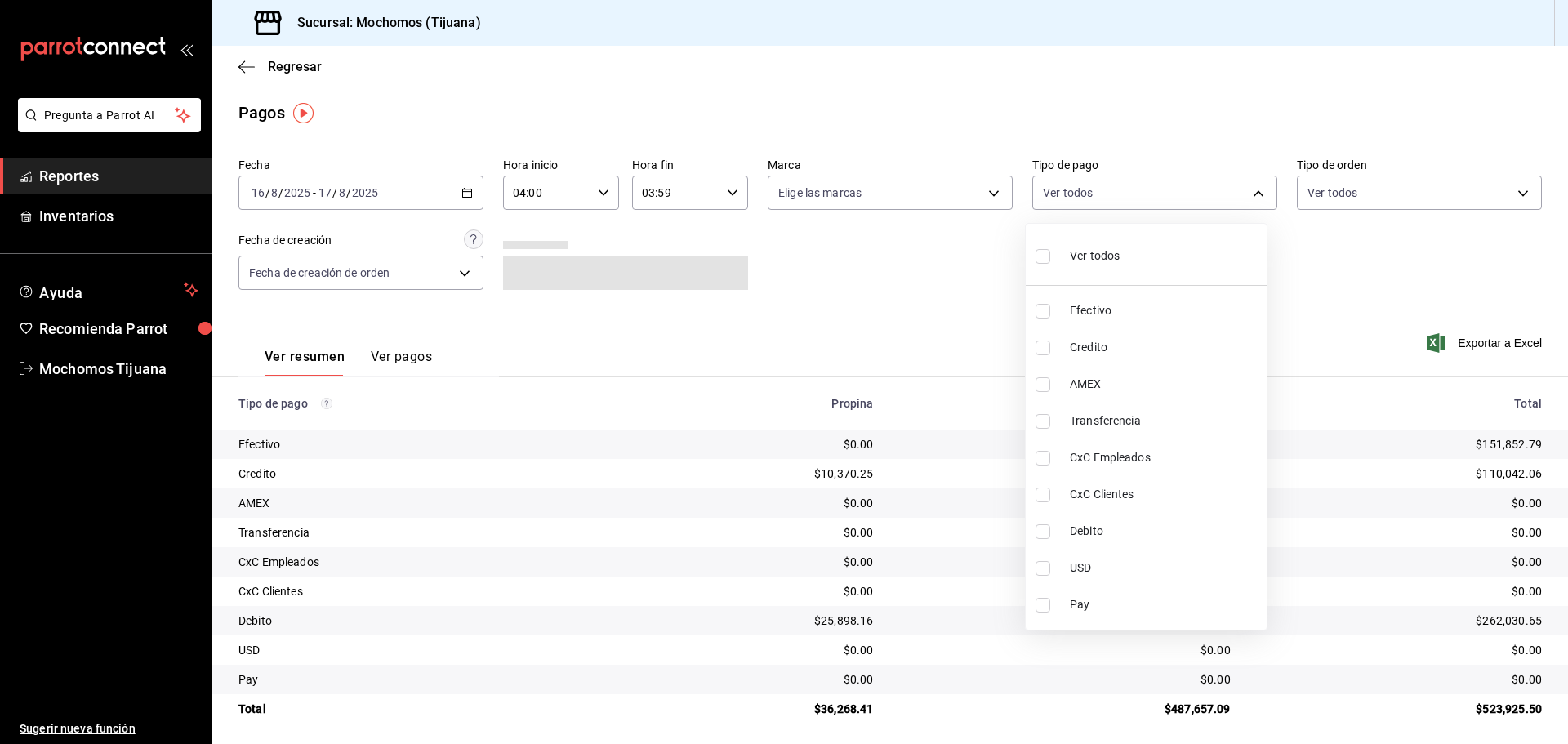
click at [1045, 344] on input "checkbox" at bounding box center [1042, 347] width 14 height 14
checkbox input "true"
type input "a27a072c-b141-4985-9f83-ae60dbe2196b"
click at [1046, 530] on input "checkbox" at bounding box center [1050, 531] width 14 height 14
checkbox input "true"
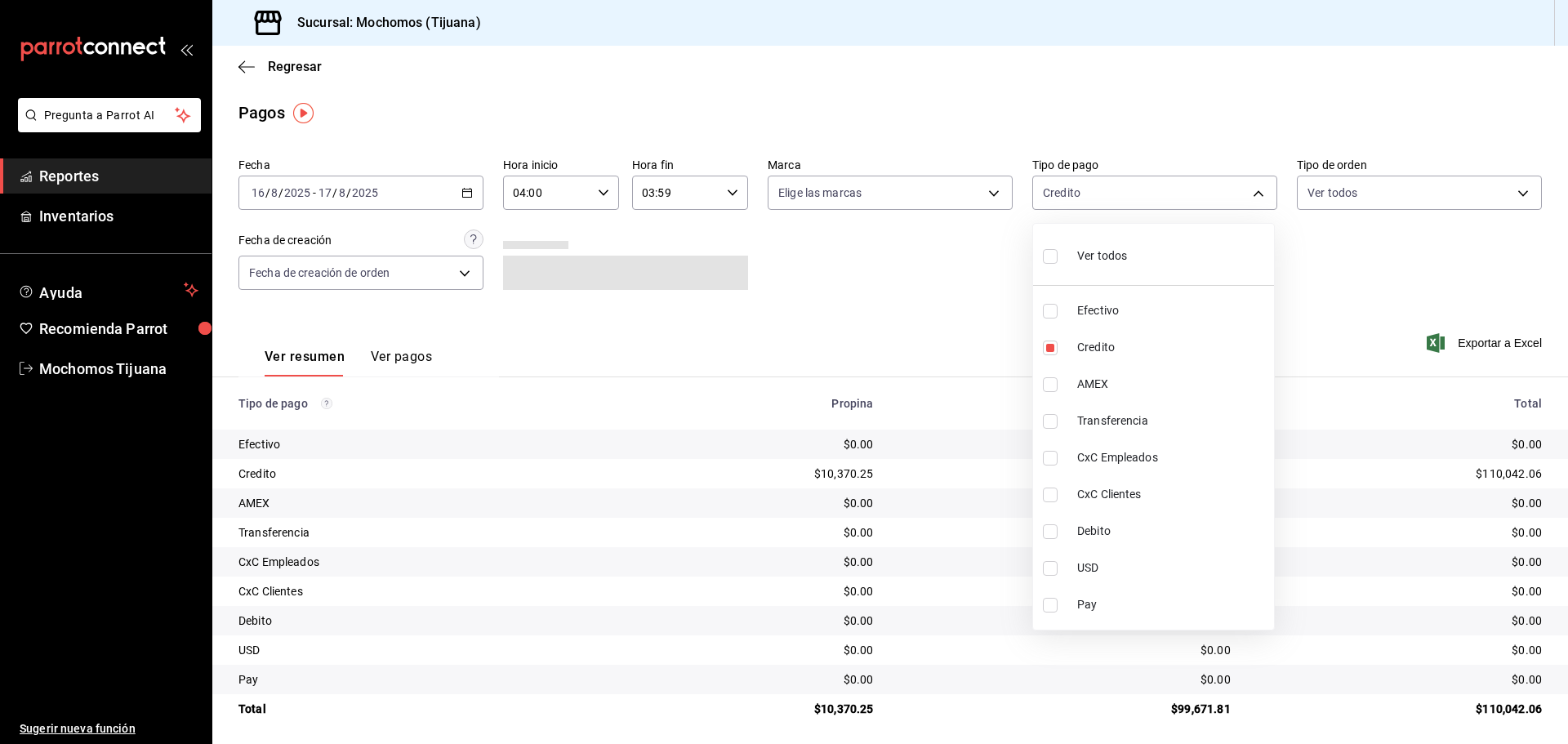
type input "a27a072c-b141-4985-9f83-ae60dbe2196b,b7370aa5-450f-4a05-bab4-2784151f97fb"
click at [283, 70] on div at bounding box center [784, 372] width 1568 height 744
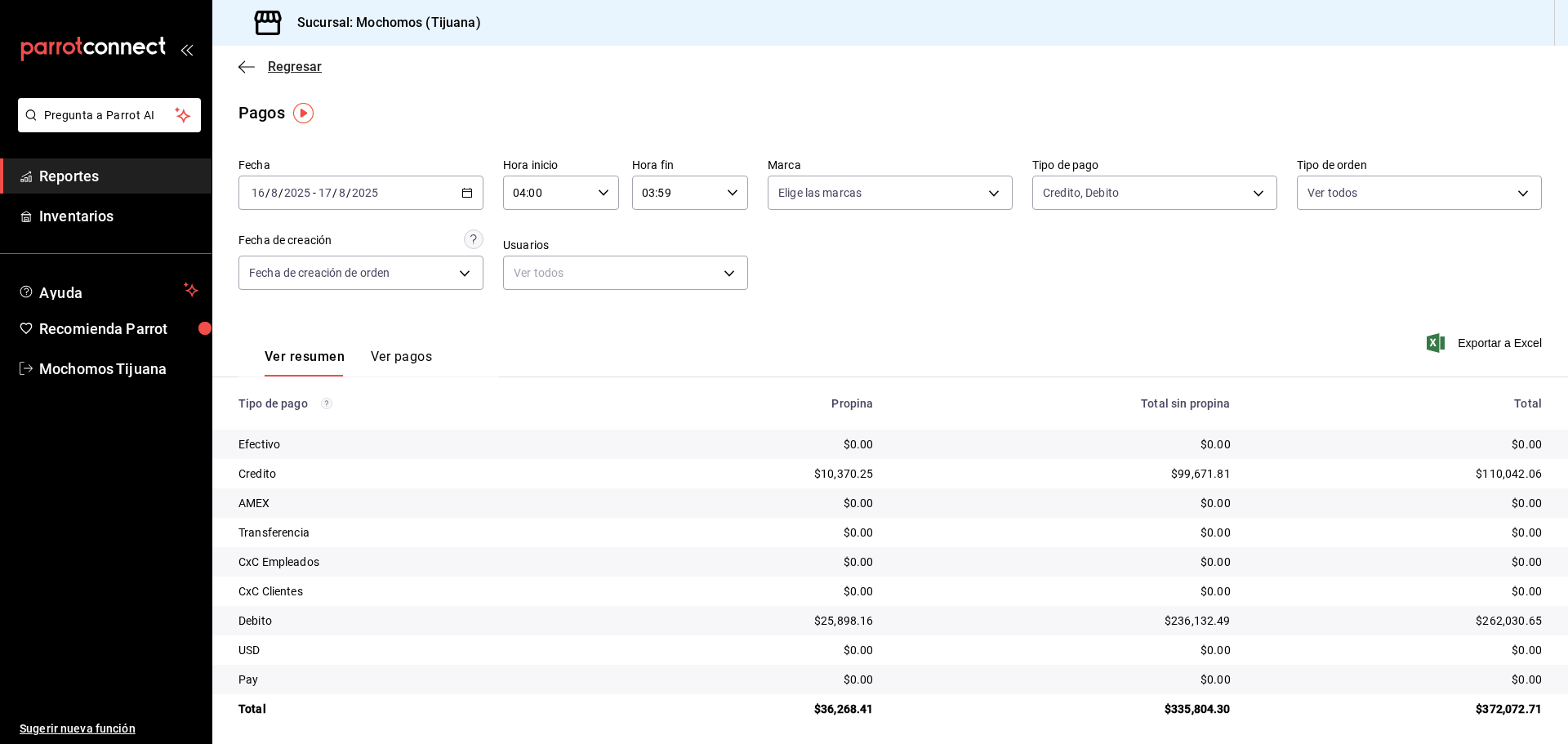
click at [284, 65] on span "Regresar" at bounding box center [294, 67] width 54 height 15
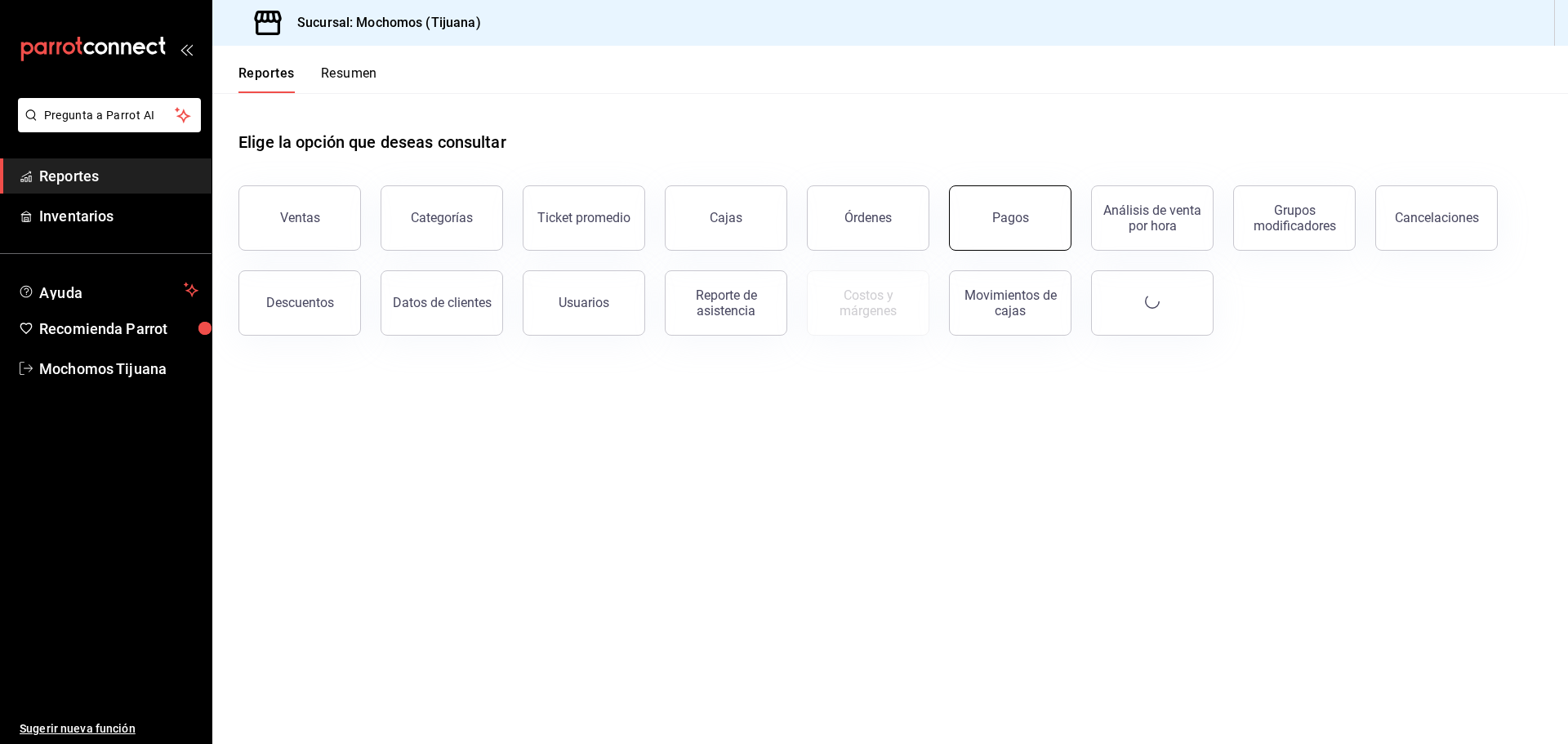
click at [1025, 230] on button "Pagos" at bounding box center [1010, 218] width 123 height 66
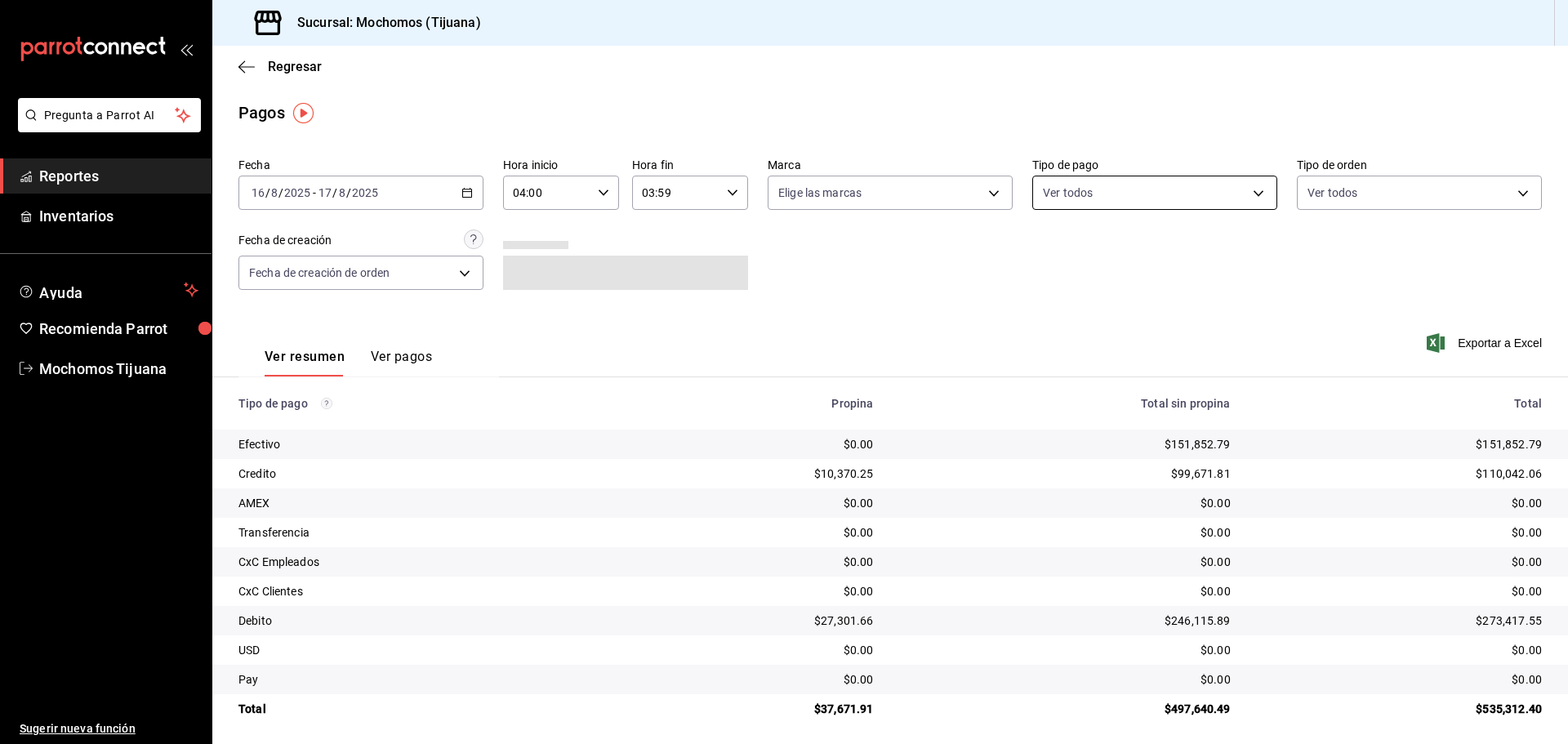
click at [1251, 188] on body "Pregunta a Parrot AI Reportes Inventarios Ayuda Recomienda Parrot Mochomos Tiju…" at bounding box center [784, 372] width 1568 height 744
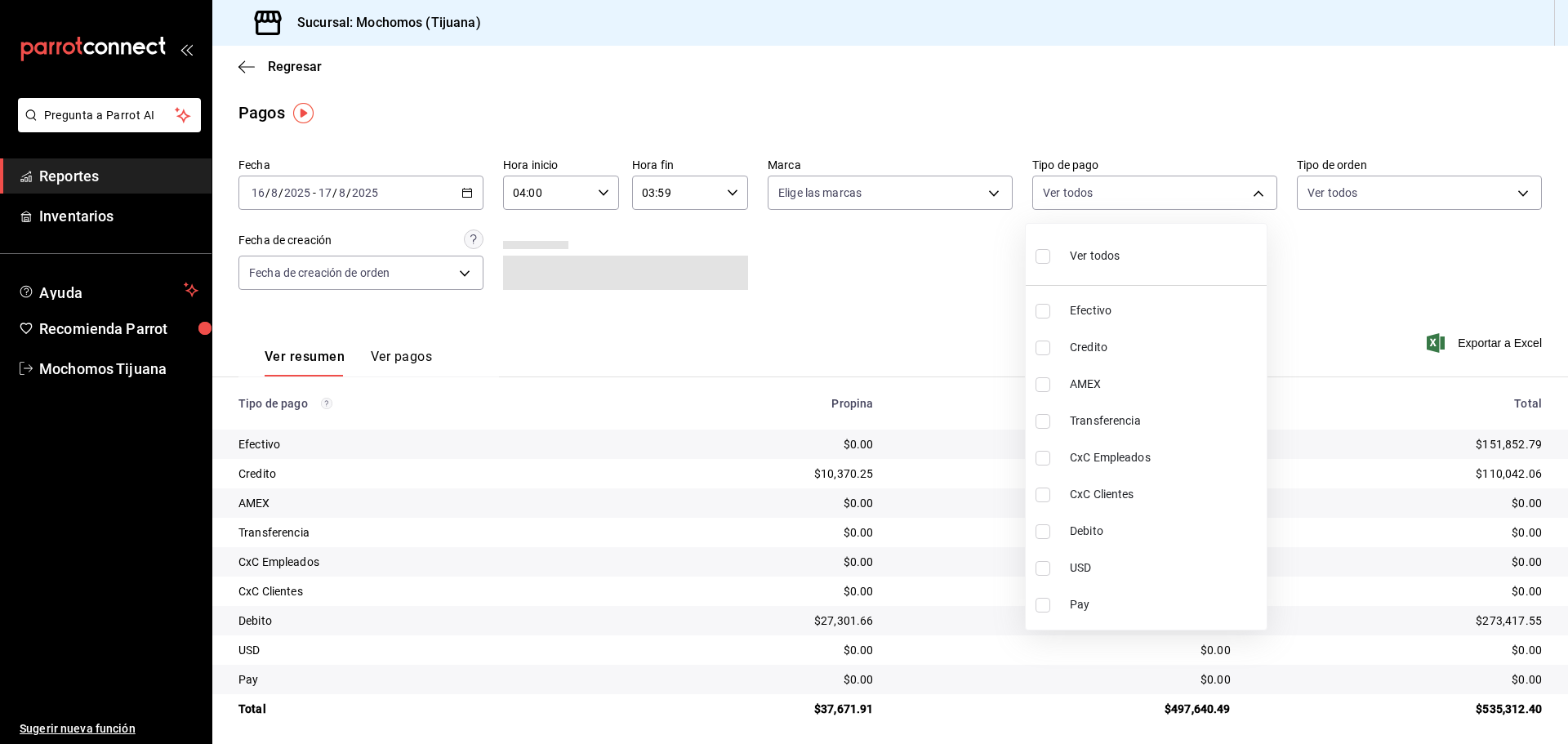
click at [1052, 349] on label at bounding box center [1046, 347] width 21 height 14
click at [1050, 349] on input "checkbox" at bounding box center [1042, 347] width 14 height 14
checkbox input "false"
click at [1053, 530] on input "checkbox" at bounding box center [1050, 531] width 14 height 14
checkbox input "true"
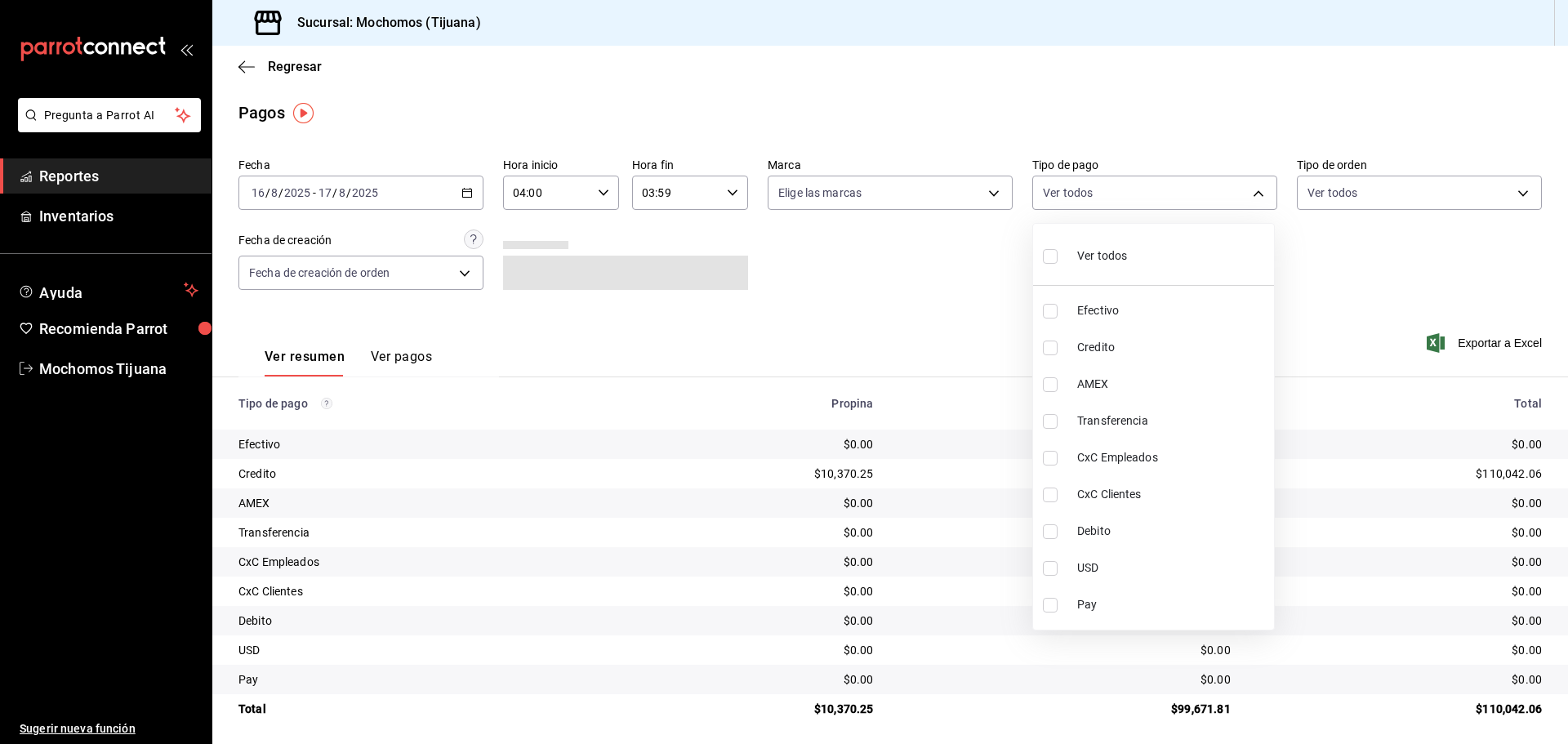
type input "b7370aa5-450f-4a05-bab4-2784151f97fb"
click at [1053, 349] on input "checkbox" at bounding box center [1050, 347] width 14 height 14
checkbox input "true"
type input "b7370aa5-450f-4a05-bab4-2784151f97fb,a27a072c-b141-4985-9f83-ae60dbe2196b"
click at [844, 280] on div at bounding box center [784, 372] width 1568 height 744
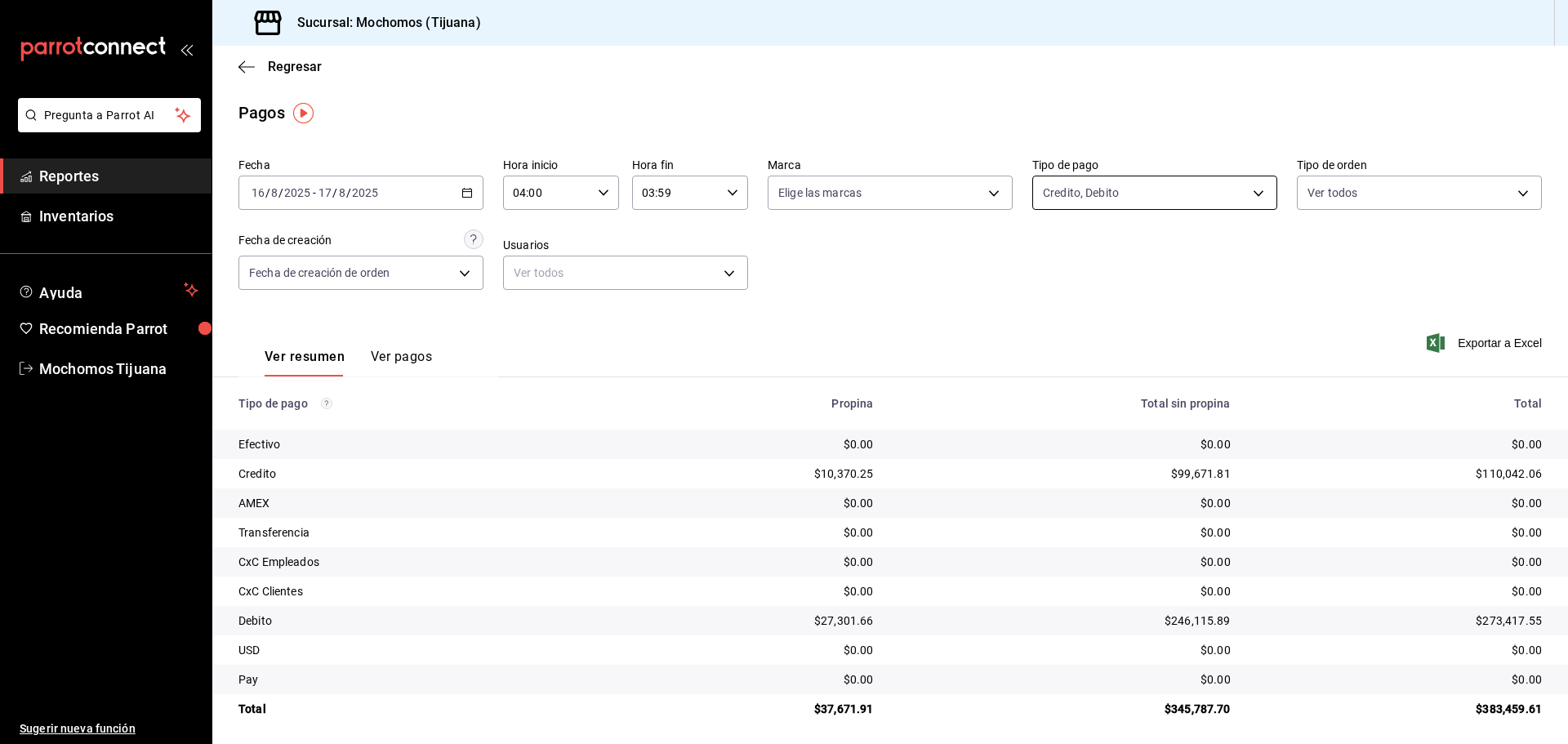
click at [1254, 182] on body "Pregunta a Parrot AI Reportes Inventarios Ayuda Recomienda Parrot Mochomos Tiju…" at bounding box center [784, 372] width 1568 height 744
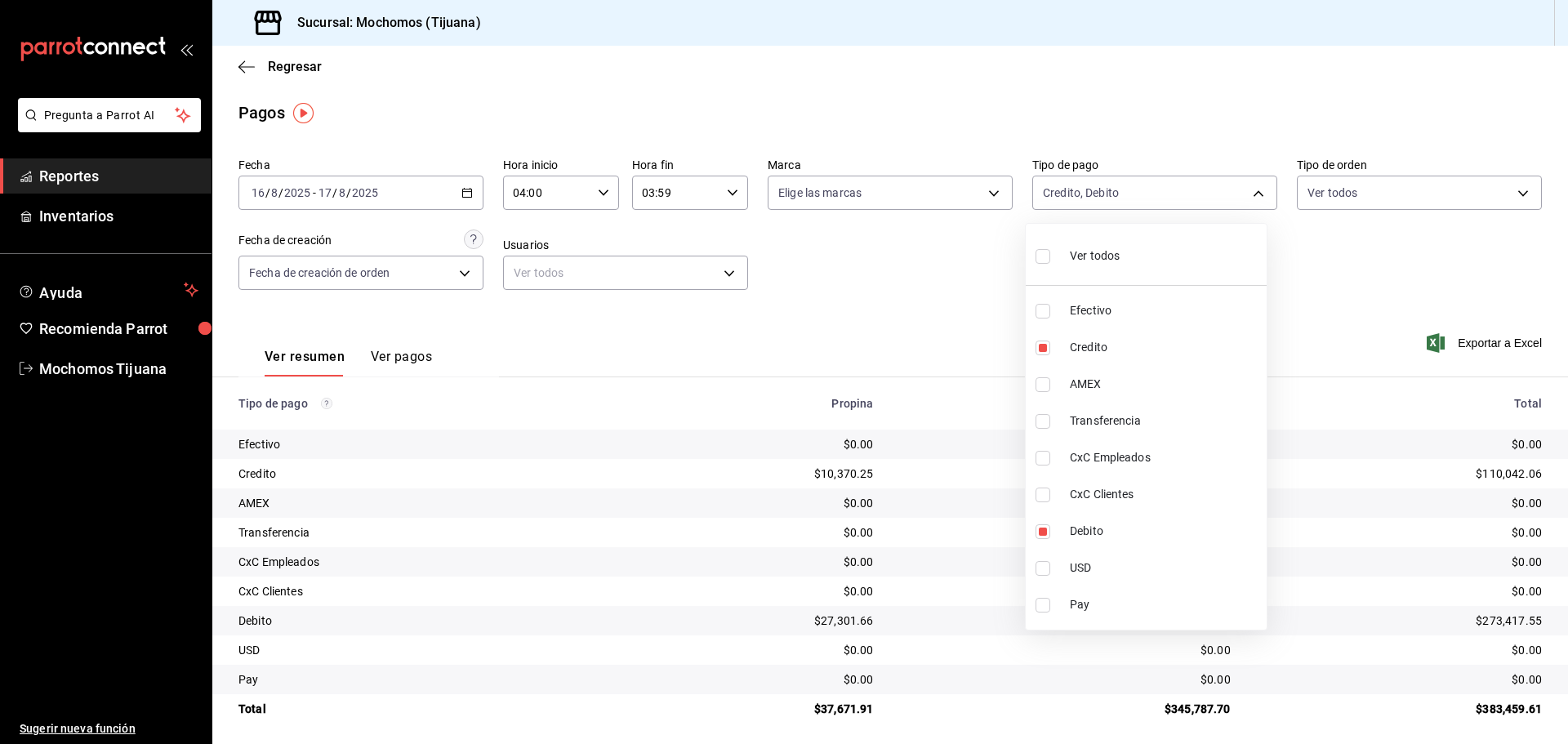
click at [1047, 252] on input "checkbox" at bounding box center [1042, 255] width 14 height 14
checkbox input "true"
type input "e823c082-5bf3-4e6e-b961-f7623faa40a9,a27a072c-b141-4985-9f83-ae60dbe2196b,28e67…"
checkbox input "true"
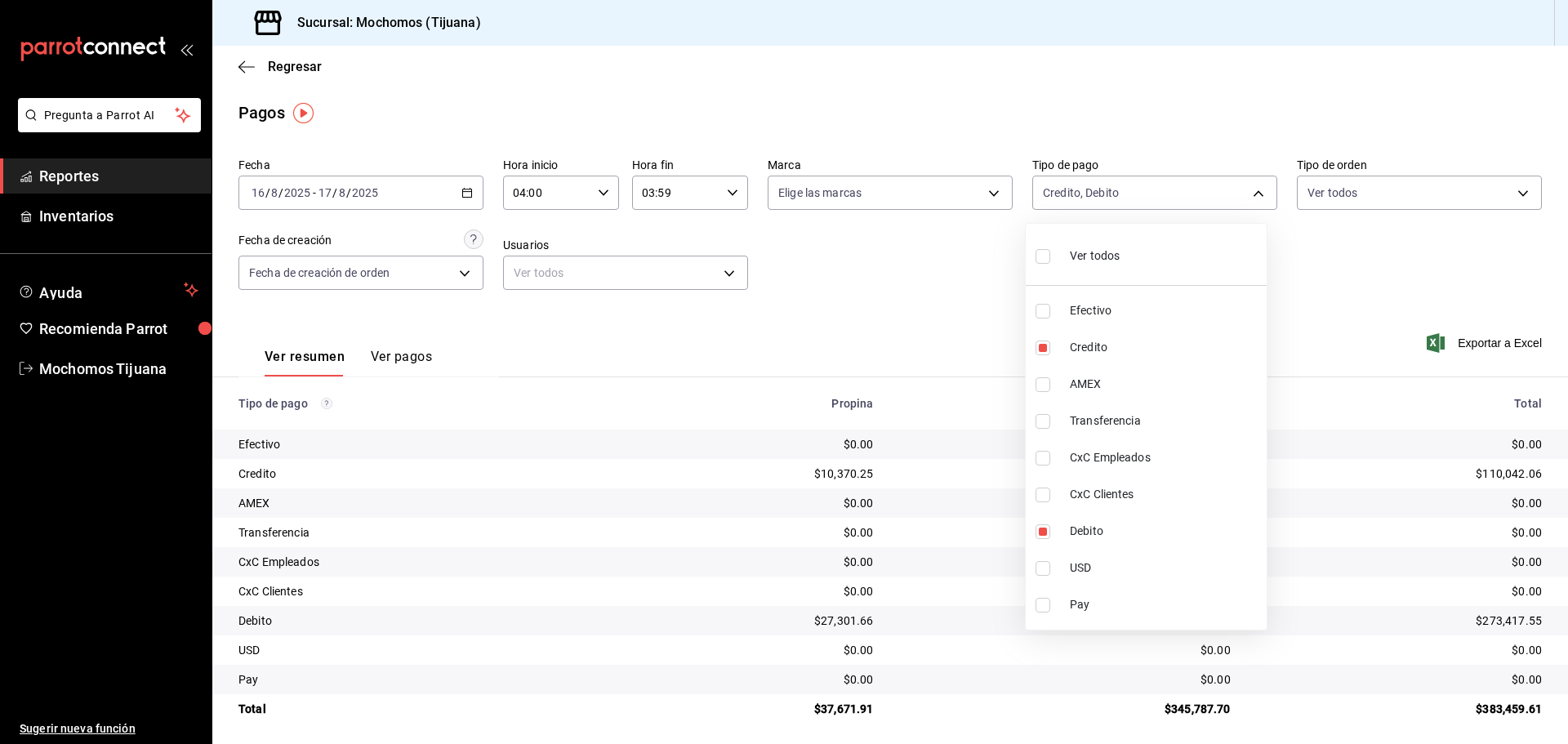
checkbox input "true"
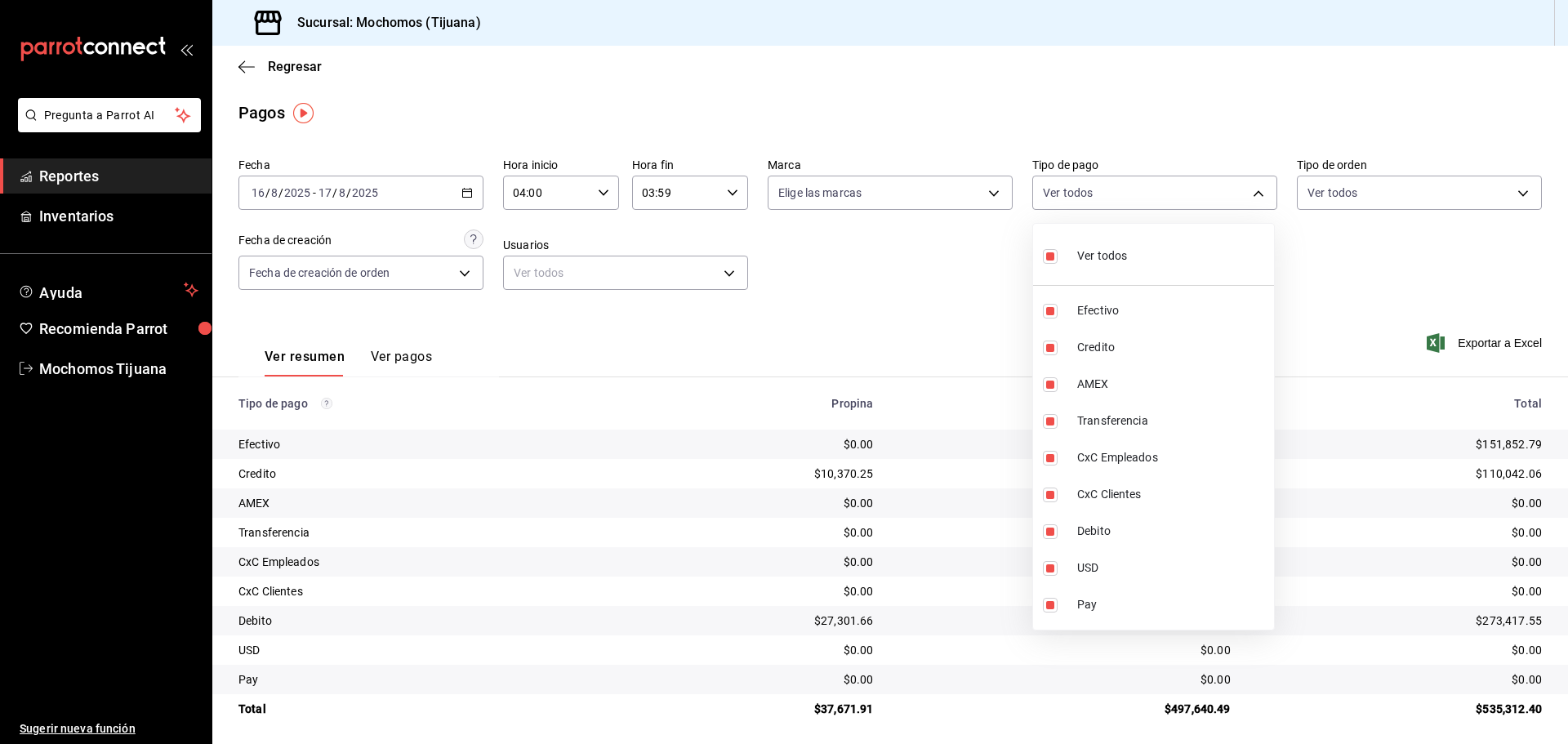
click at [801, 302] on div at bounding box center [784, 372] width 1568 height 744
